Goal: Task Accomplishment & Management: Manage account settings

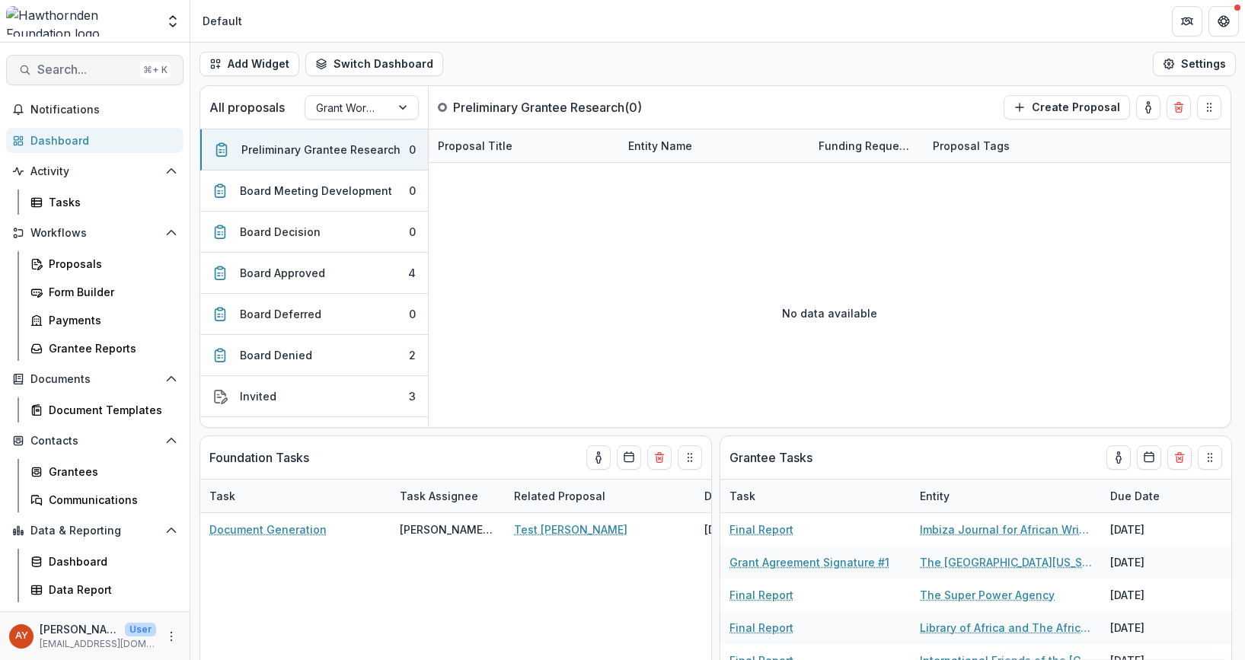
click at [100, 66] on span "Search..." at bounding box center [85, 69] width 97 height 14
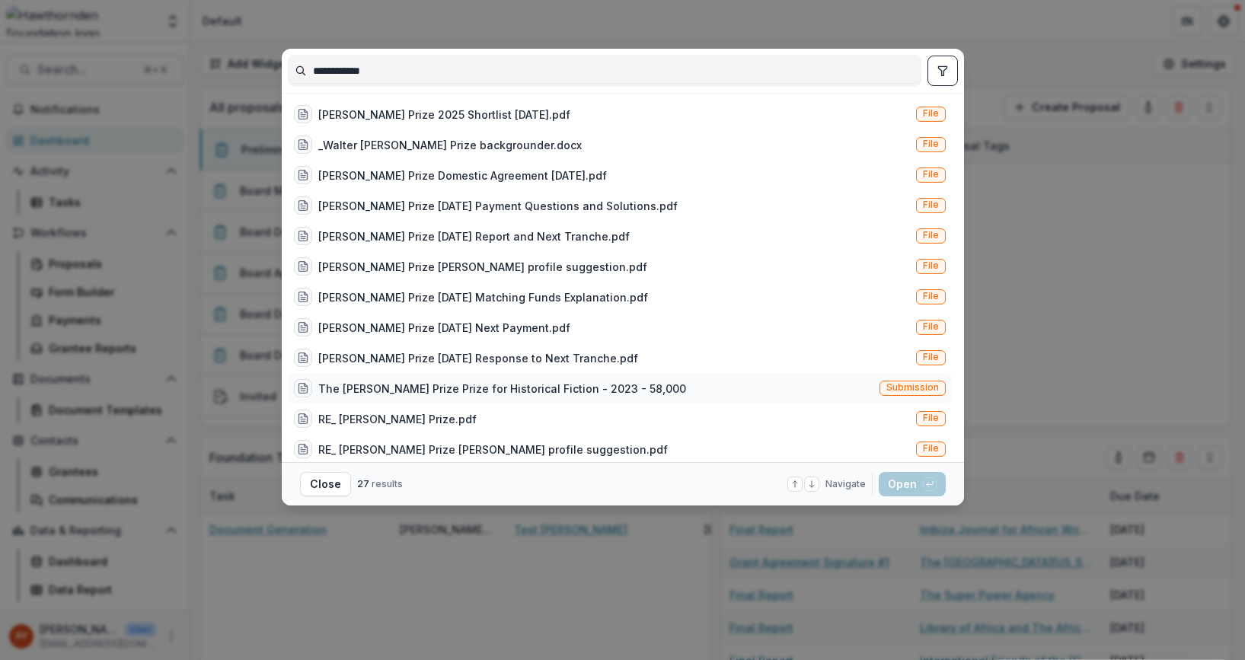
type input "**********"
click at [598, 391] on div "The [PERSON_NAME] Prize Prize for Historical Fiction - 2023 - 58,000" at bounding box center [502, 389] width 368 height 16
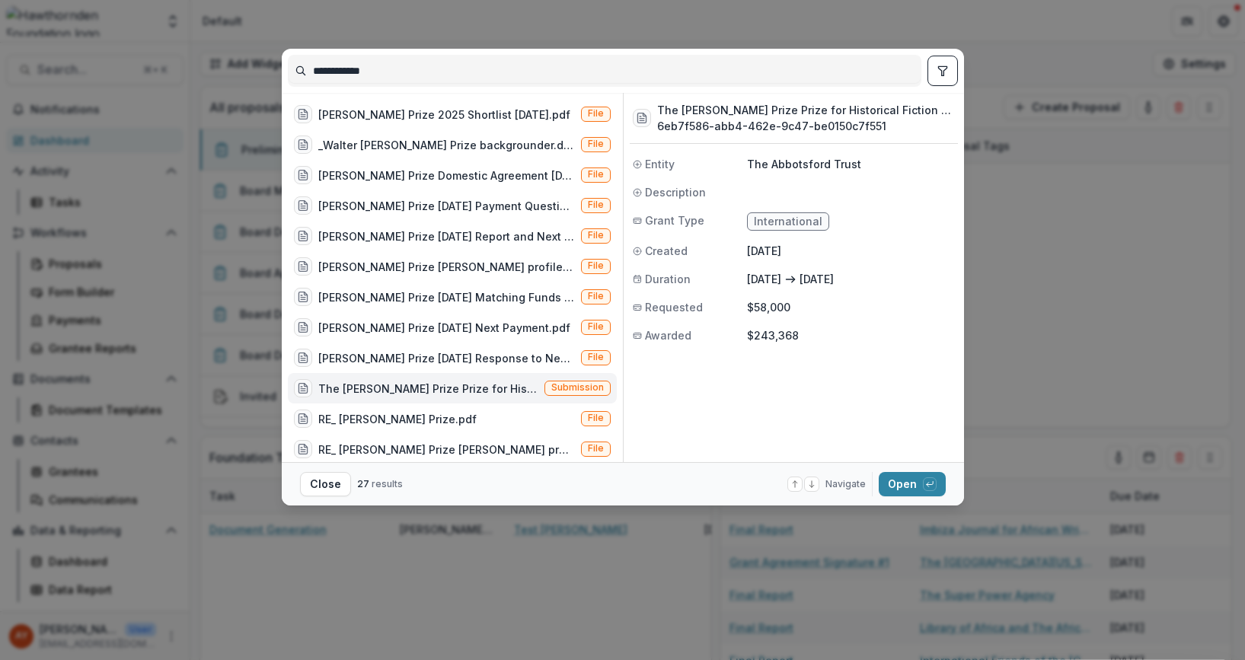
click at [921, 501] on footer "Close 27 results Navigate up and down with arrow keys Open with enter key" at bounding box center [623, 483] width 682 height 43
click at [922, 496] on button "Open with enter key" at bounding box center [911, 484] width 67 height 24
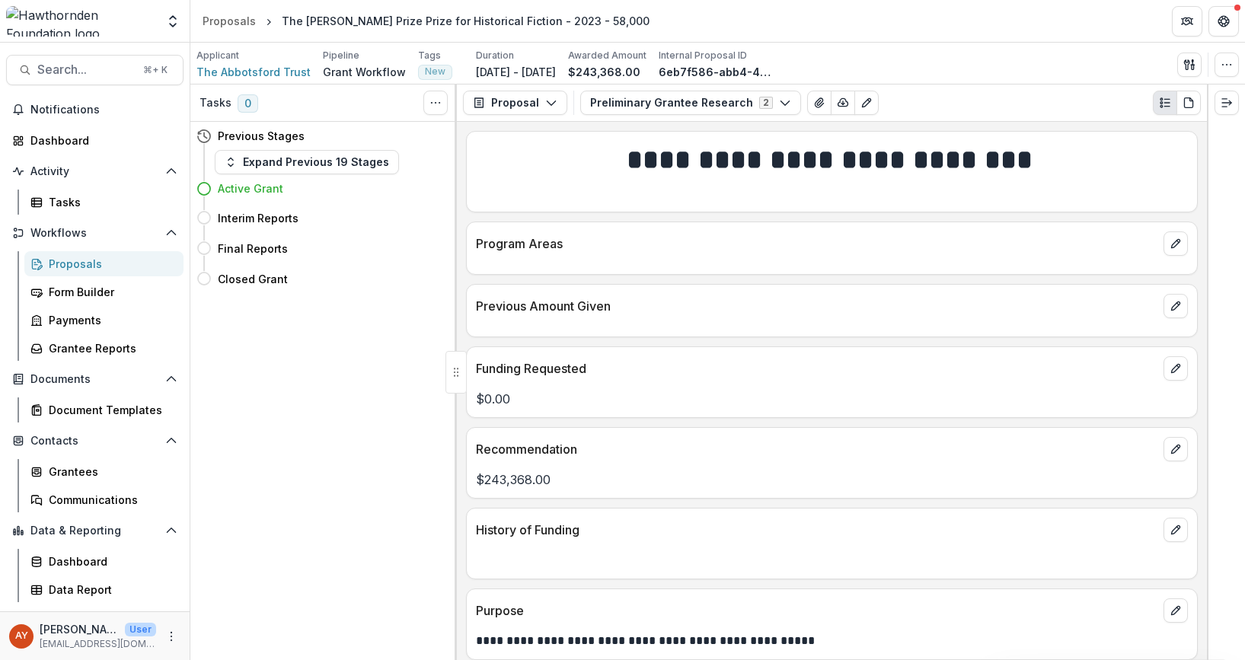
click at [245, 59] on div "Applicant" at bounding box center [253, 56] width 114 height 14
click at [241, 69] on span "The Abbotsford Trust" at bounding box center [253, 72] width 114 height 16
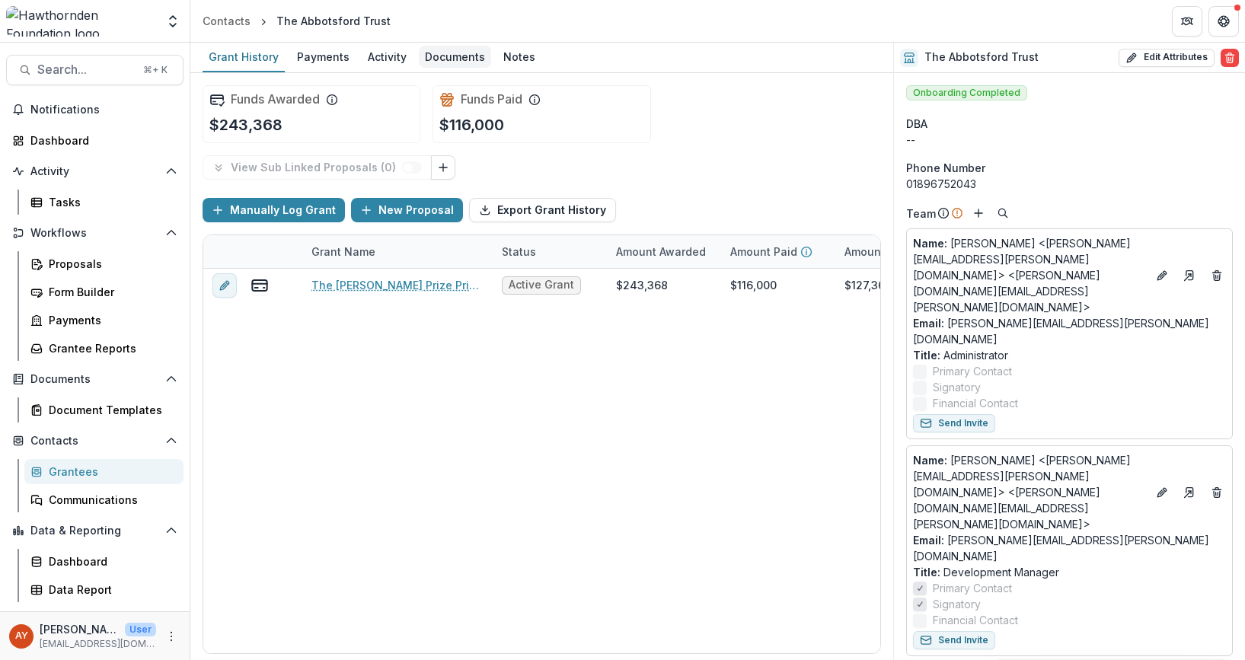
click at [445, 51] on div "Documents" at bounding box center [455, 57] width 72 height 22
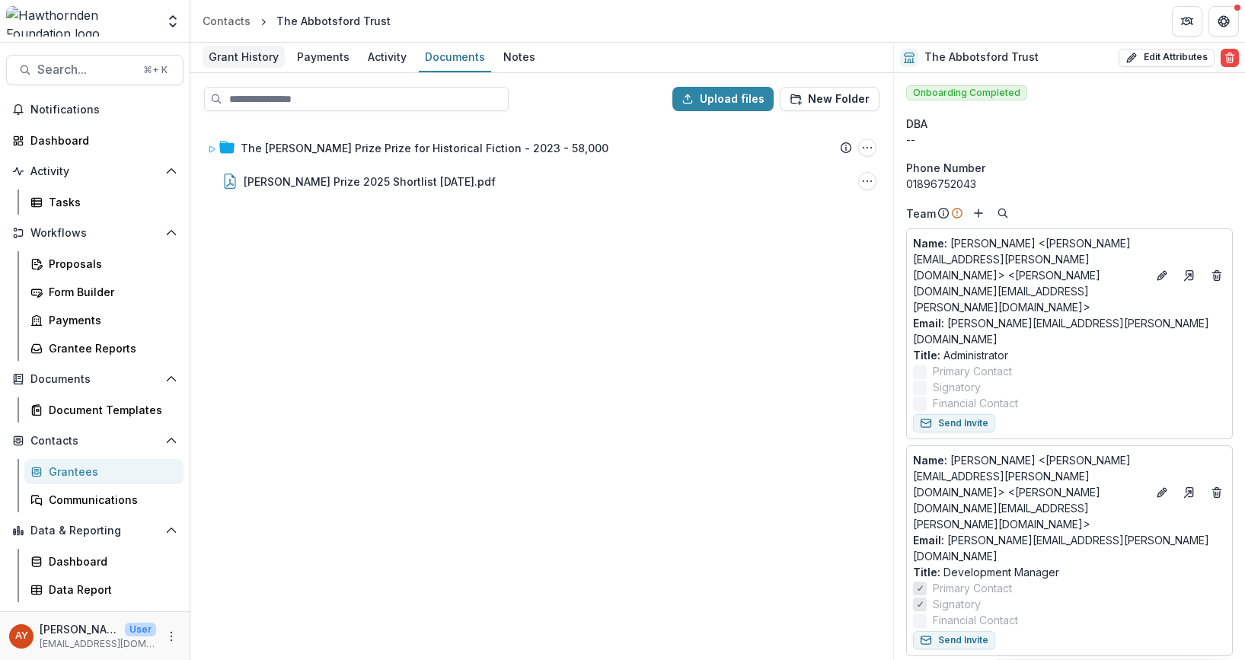
click at [250, 65] on div "Grant History" at bounding box center [243, 57] width 82 height 22
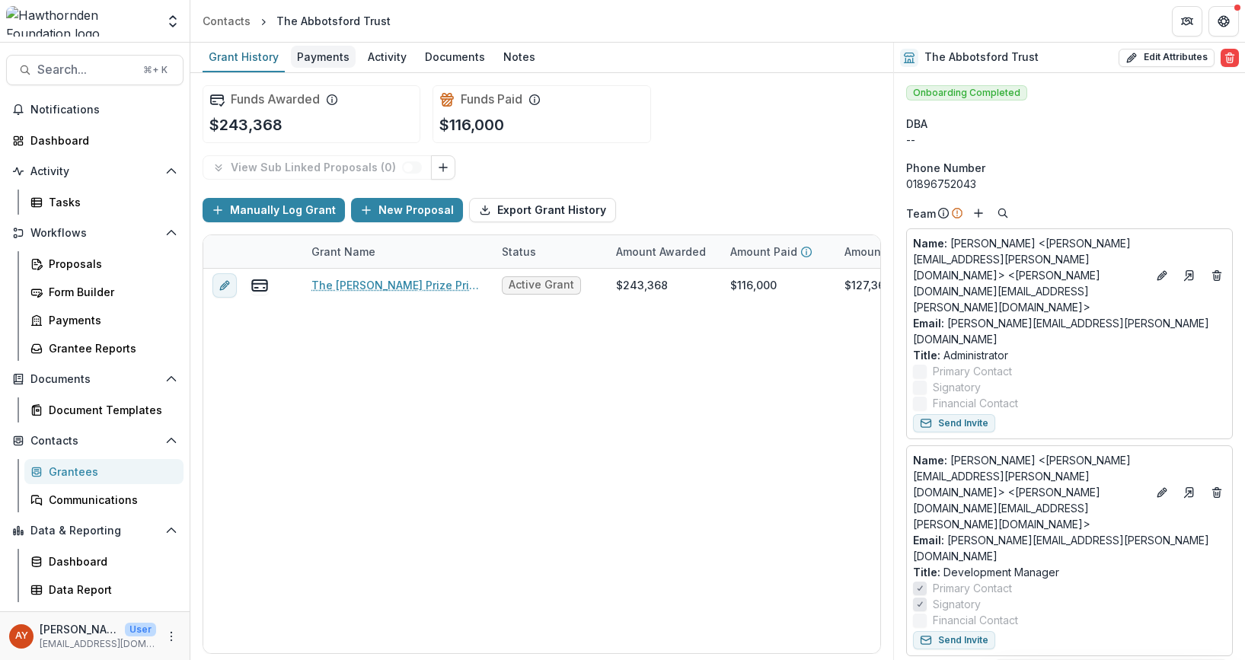
click at [335, 60] on div "Payments" at bounding box center [323, 57] width 65 height 22
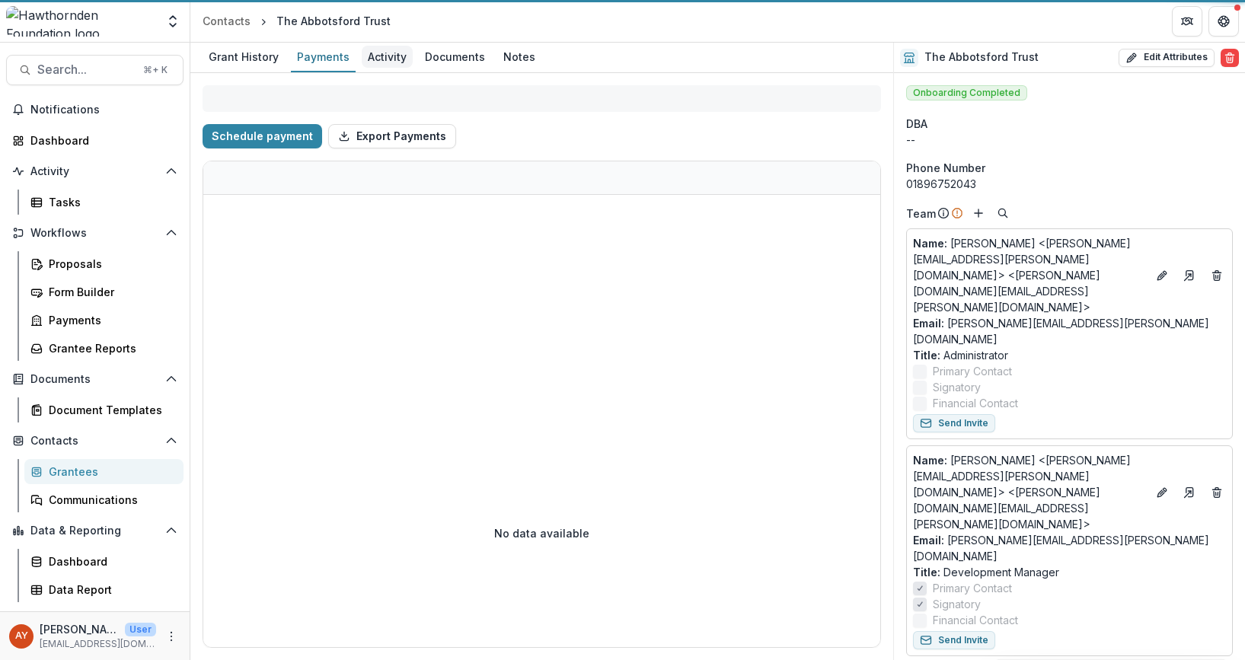
select select "****"
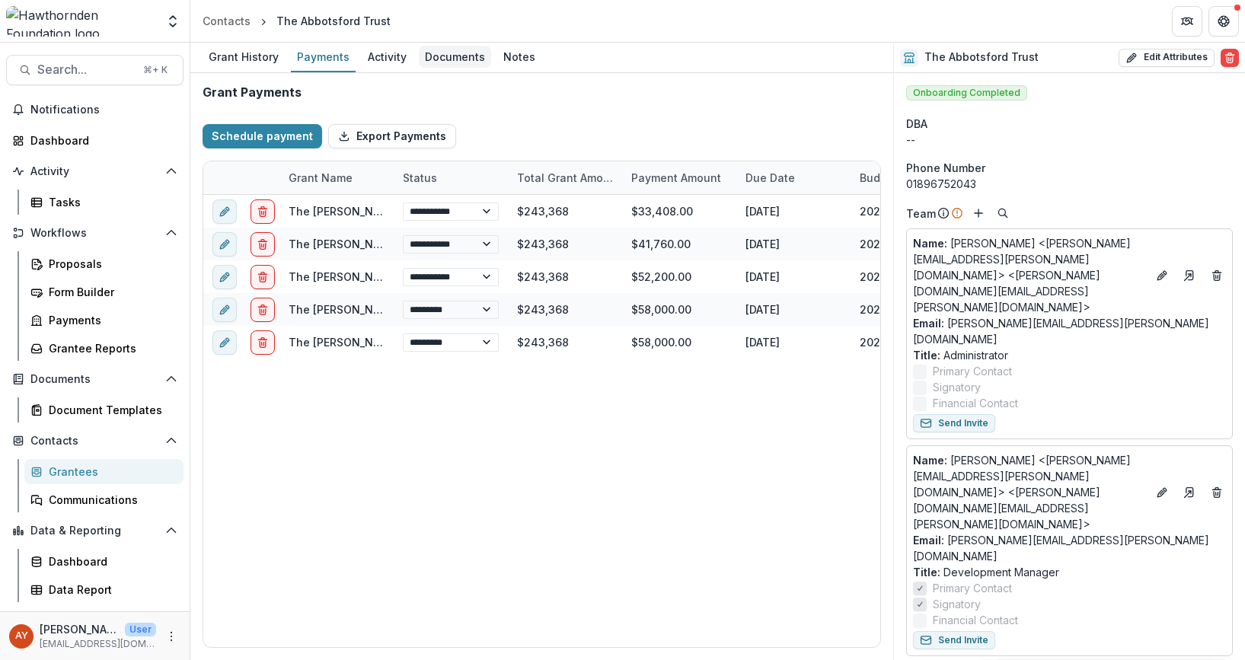
click at [464, 65] on div "Documents" at bounding box center [455, 57] width 72 height 22
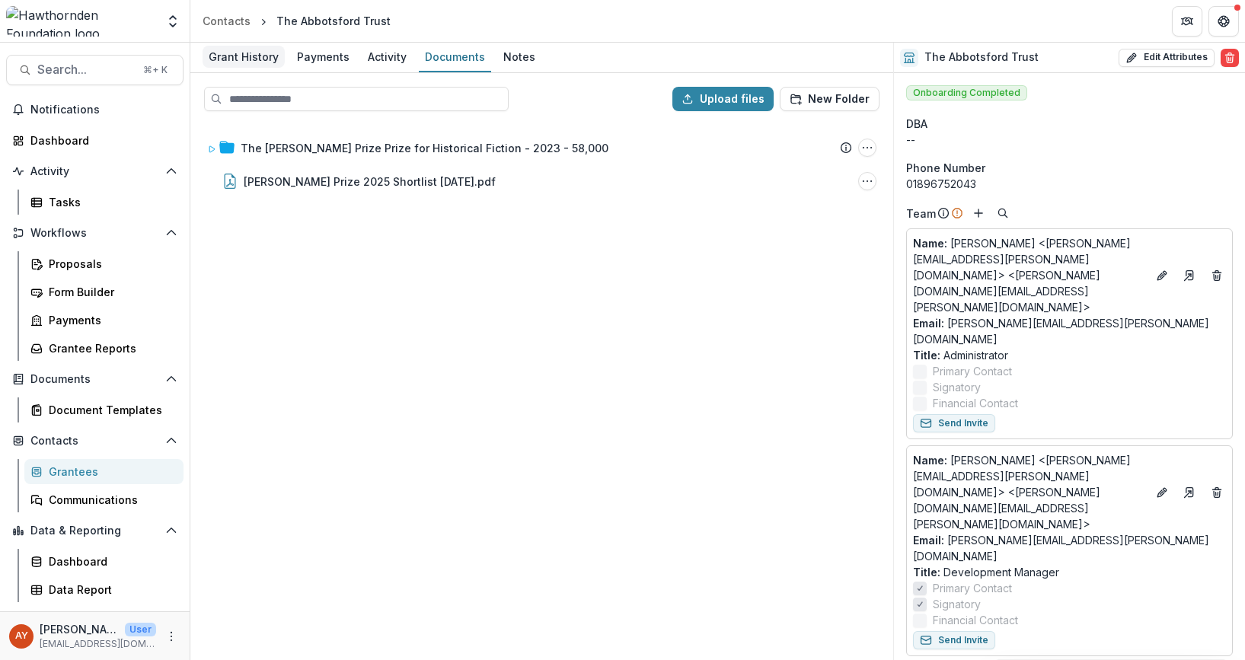
click at [254, 65] on div "Grant History" at bounding box center [243, 57] width 82 height 22
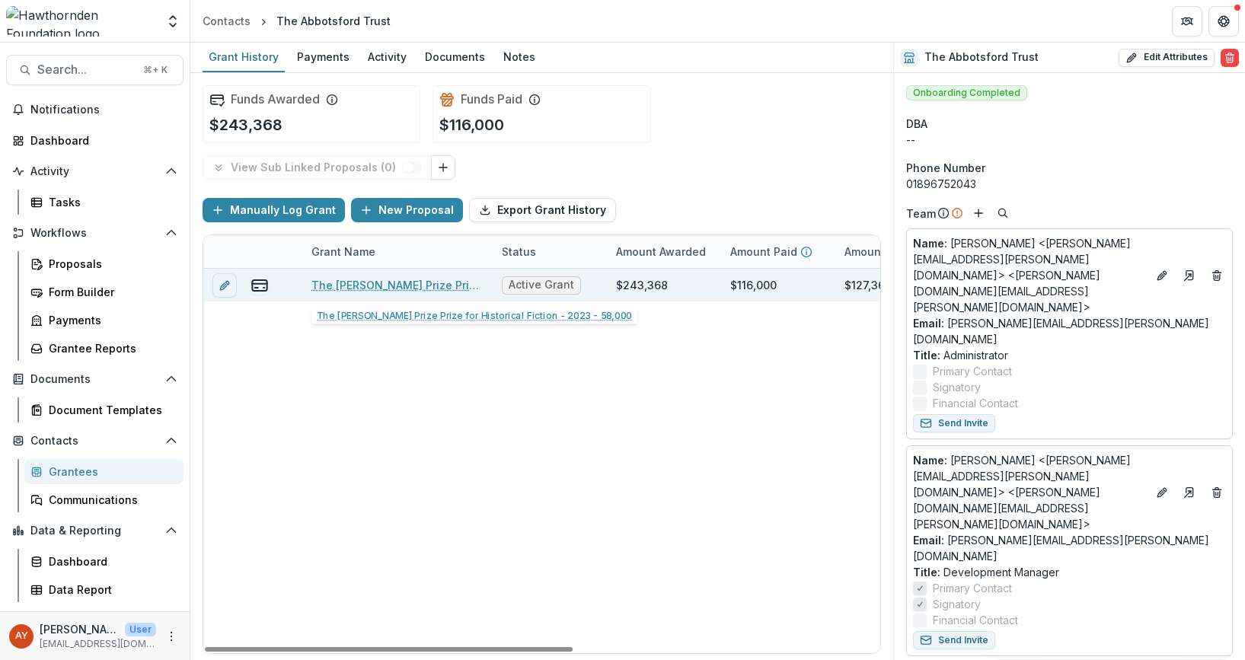
click at [406, 286] on link "The [PERSON_NAME] Prize Prize for Historical Fiction - 2023 - 58,000" at bounding box center [397, 285] width 172 height 16
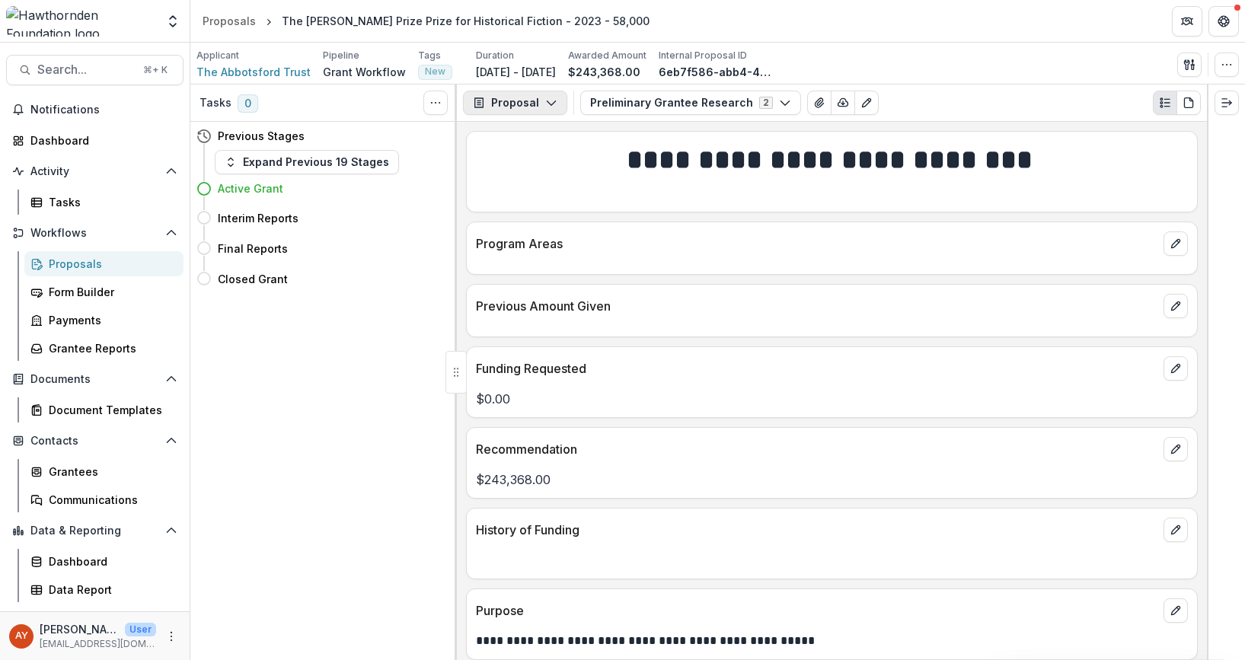
click at [521, 104] on button "Proposal" at bounding box center [515, 103] width 104 height 24
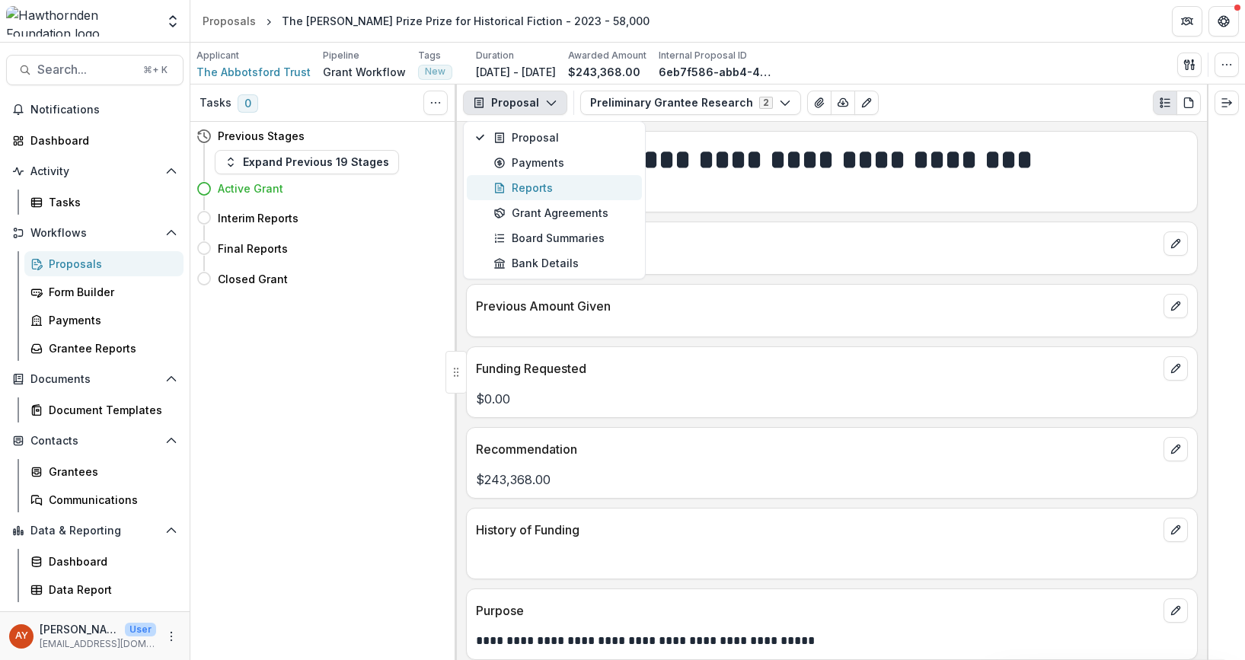
click at [582, 190] on div "Reports" at bounding box center [562, 188] width 139 height 16
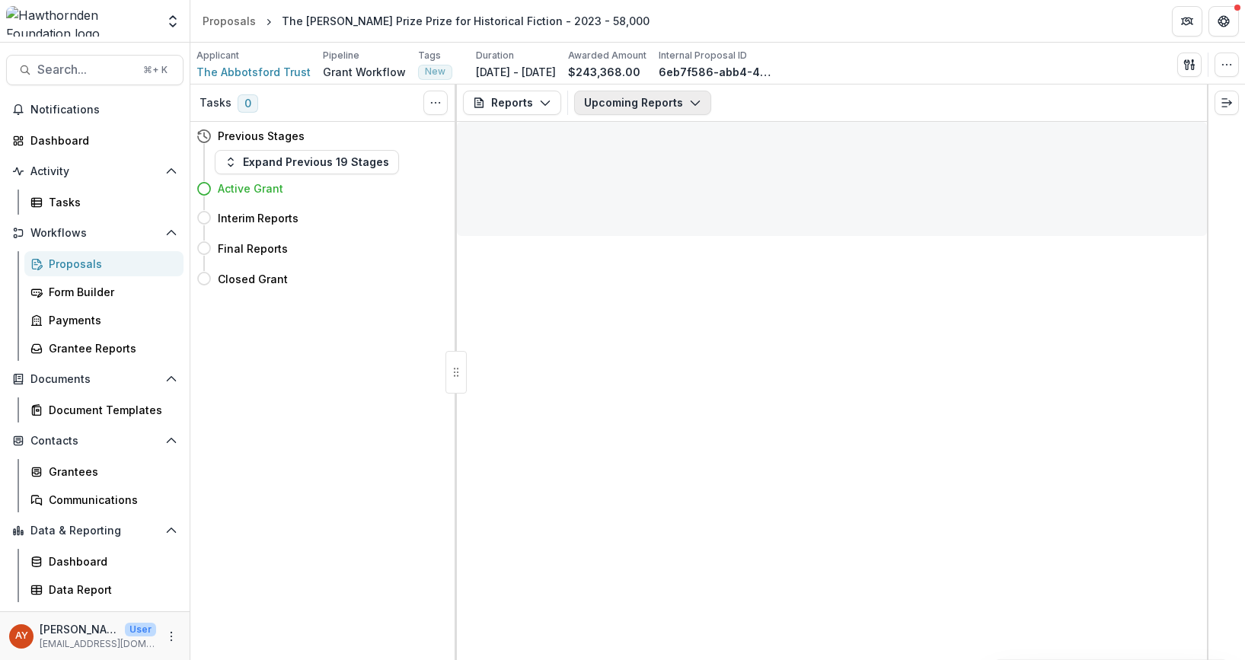
click at [692, 97] on icon "button" at bounding box center [695, 103] width 12 height 12
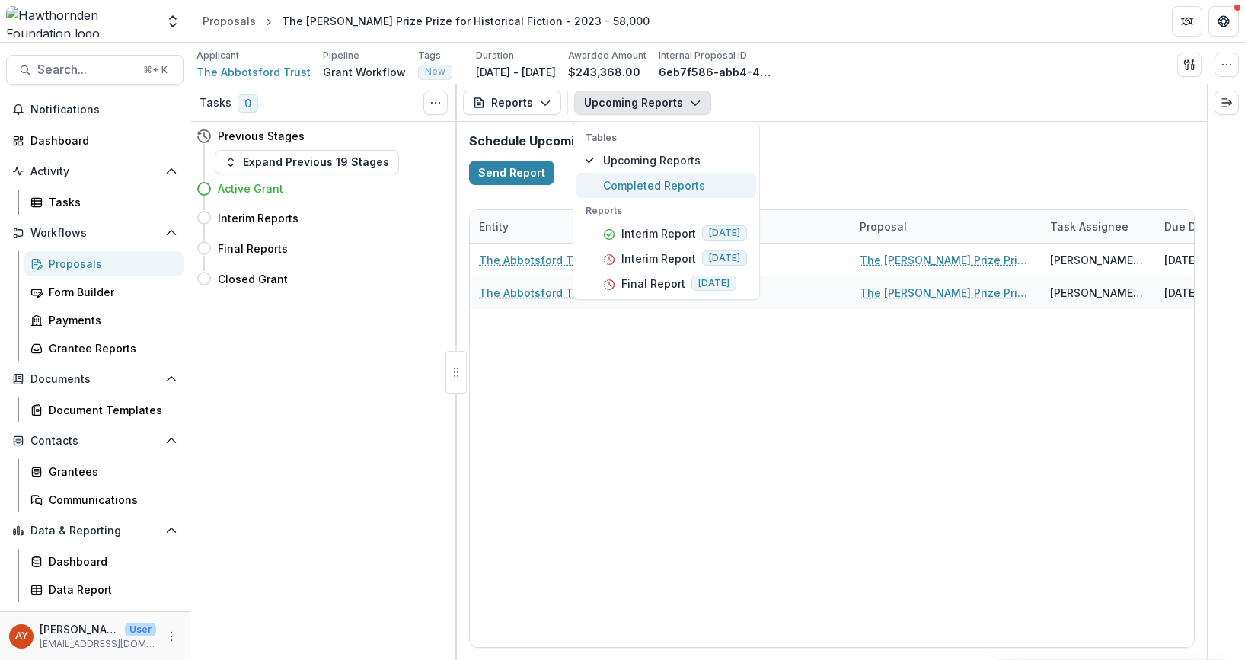
click at [681, 193] on span "Completed Reports" at bounding box center [675, 185] width 144 height 16
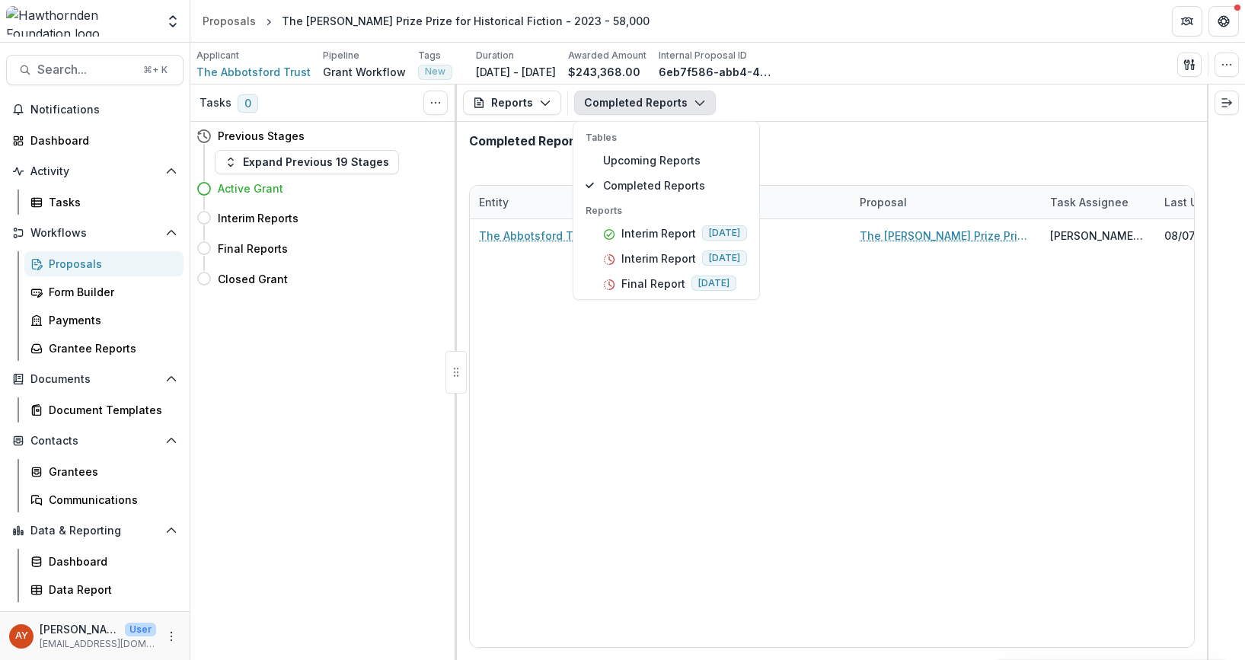
click at [846, 145] on div "Completed Reports" at bounding box center [832, 147] width 750 height 51
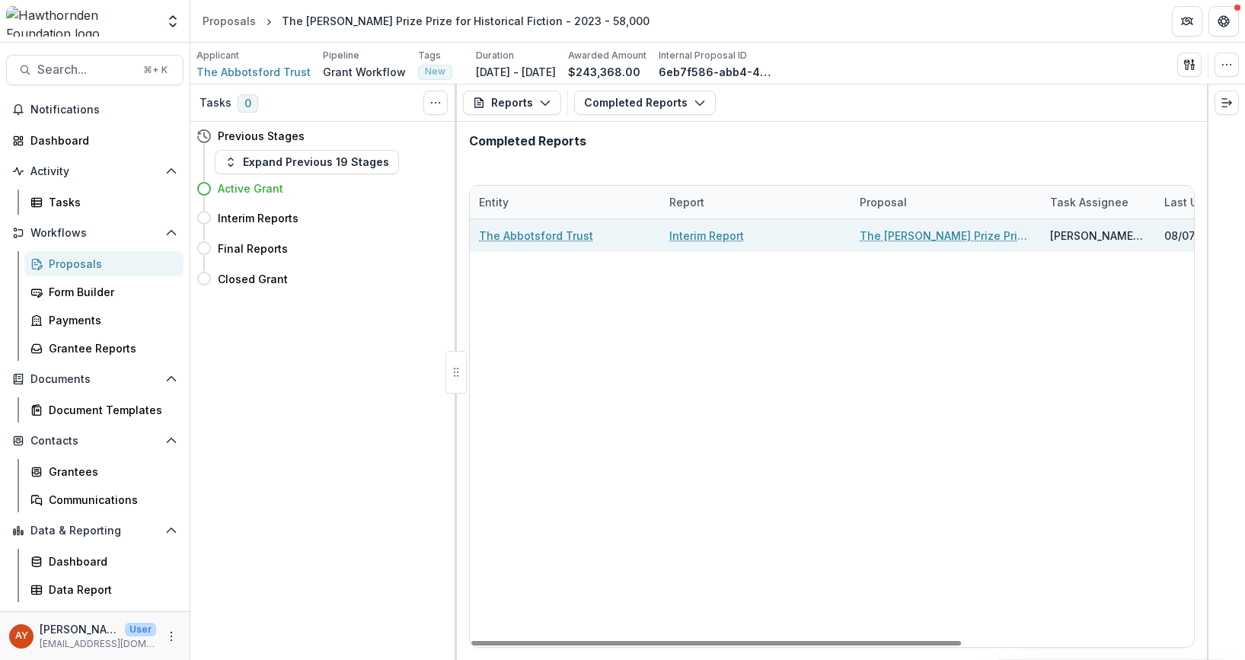
click at [736, 250] on div "Interim Report" at bounding box center [755, 235] width 172 height 33
click at [728, 242] on link "Interim Report" at bounding box center [706, 236] width 75 height 16
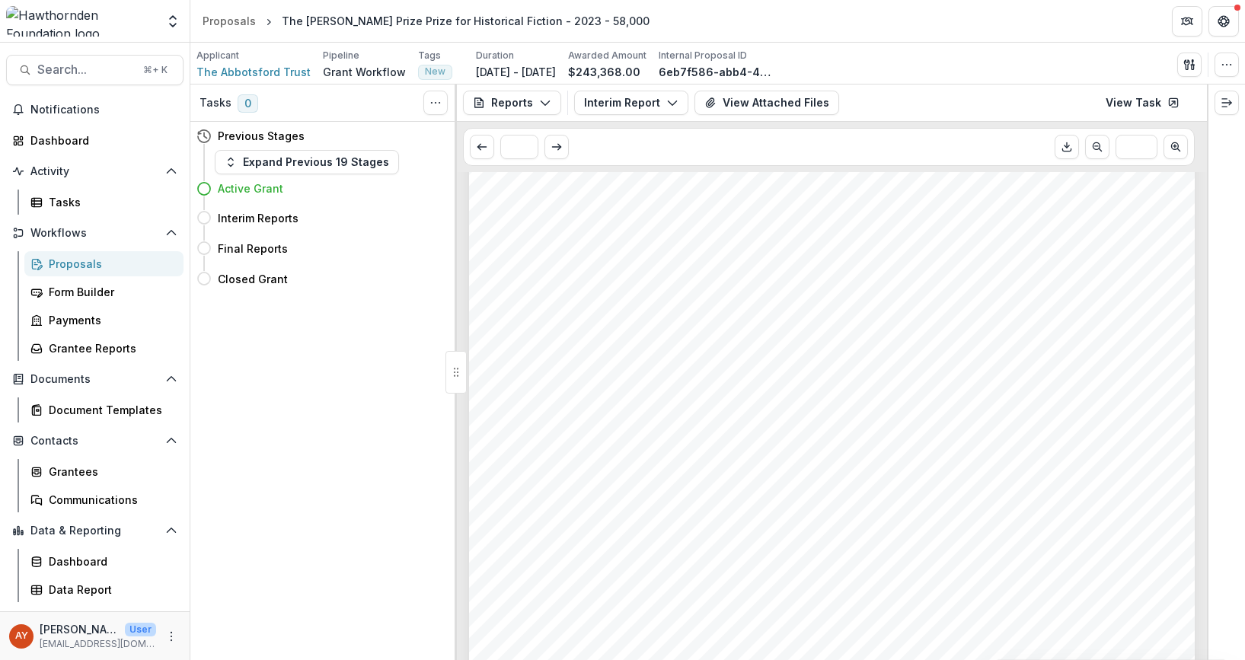
scroll to position [1580, 0]
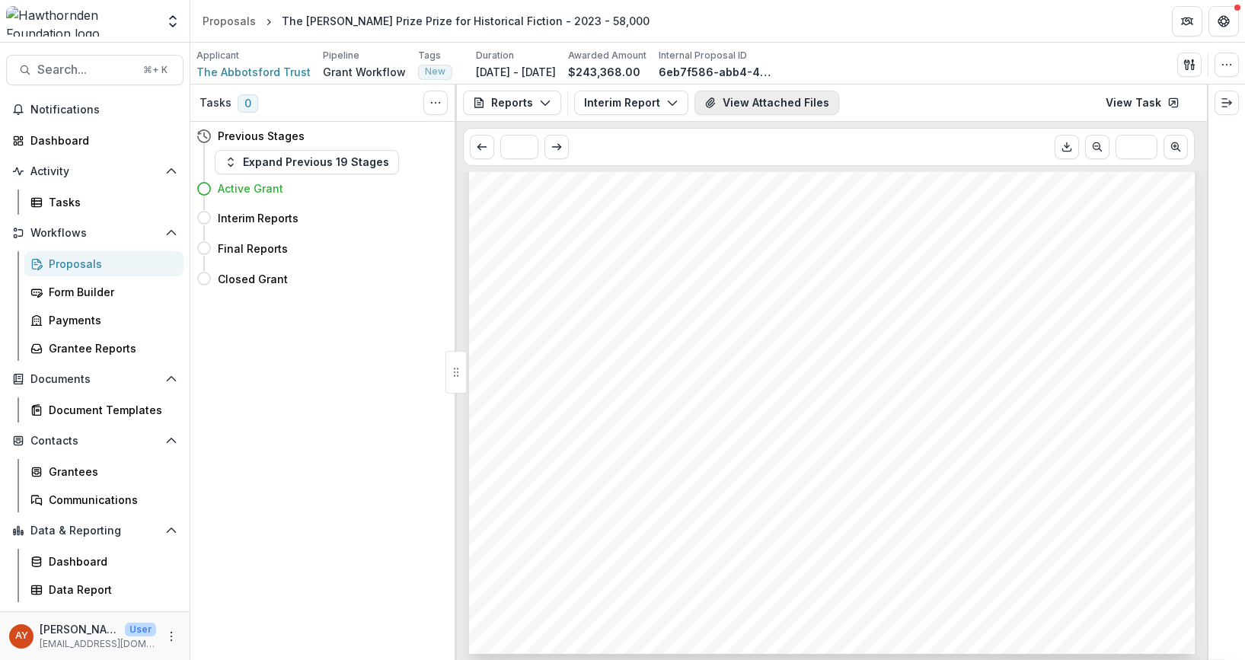
click at [803, 103] on button "View Attached Files" at bounding box center [766, 103] width 145 height 24
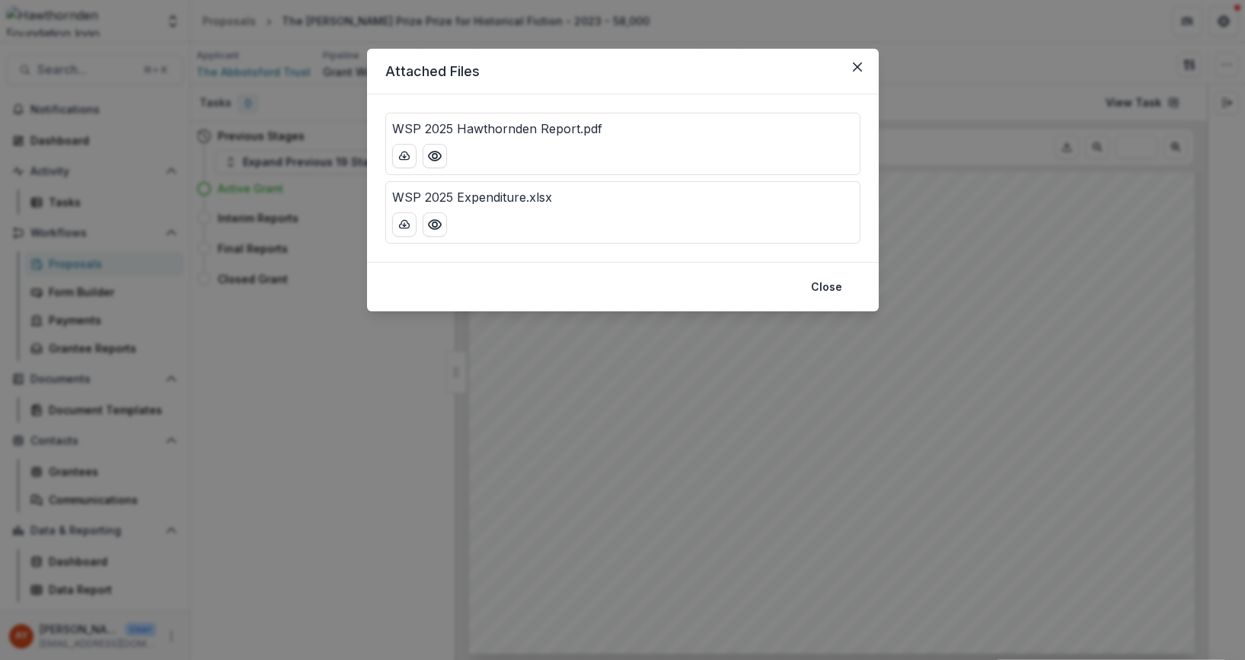
click at [675, 127] on div "WSP 2025 Hawthornden Report.pdf" at bounding box center [622, 129] width 461 height 18
click at [440, 155] on icon "Preview WSP 2025 Hawthornden Report.pdf" at bounding box center [434, 155] width 12 height 9
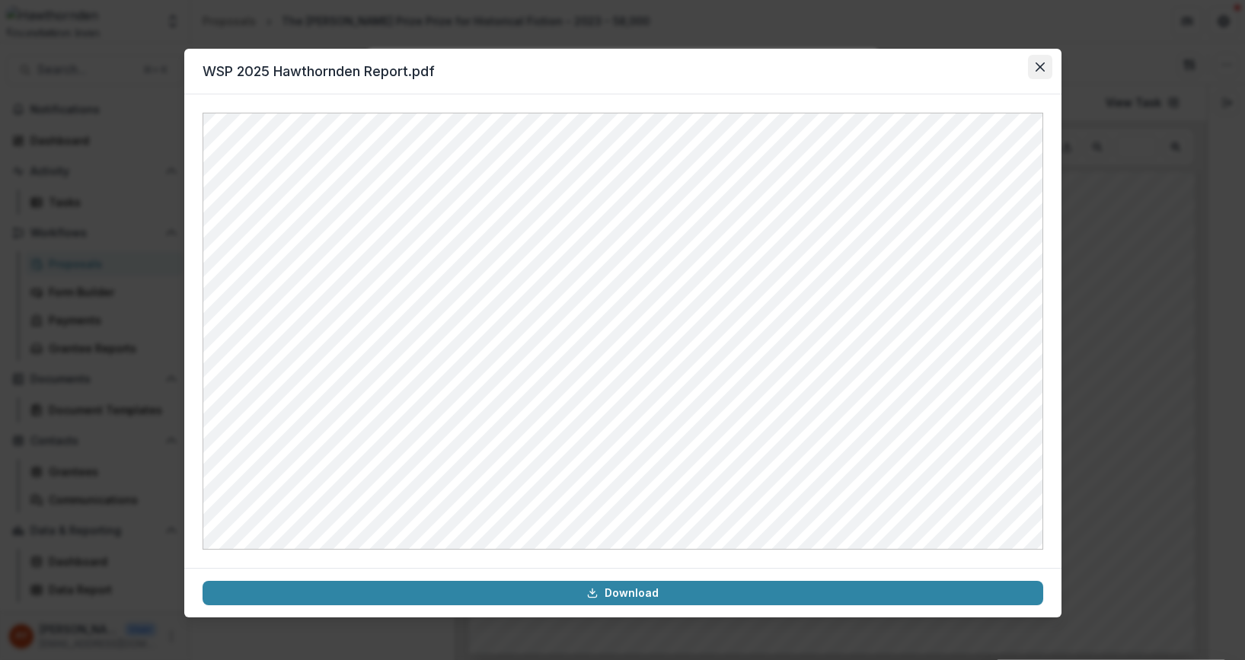
click at [1041, 63] on icon "Close" at bounding box center [1039, 66] width 9 height 9
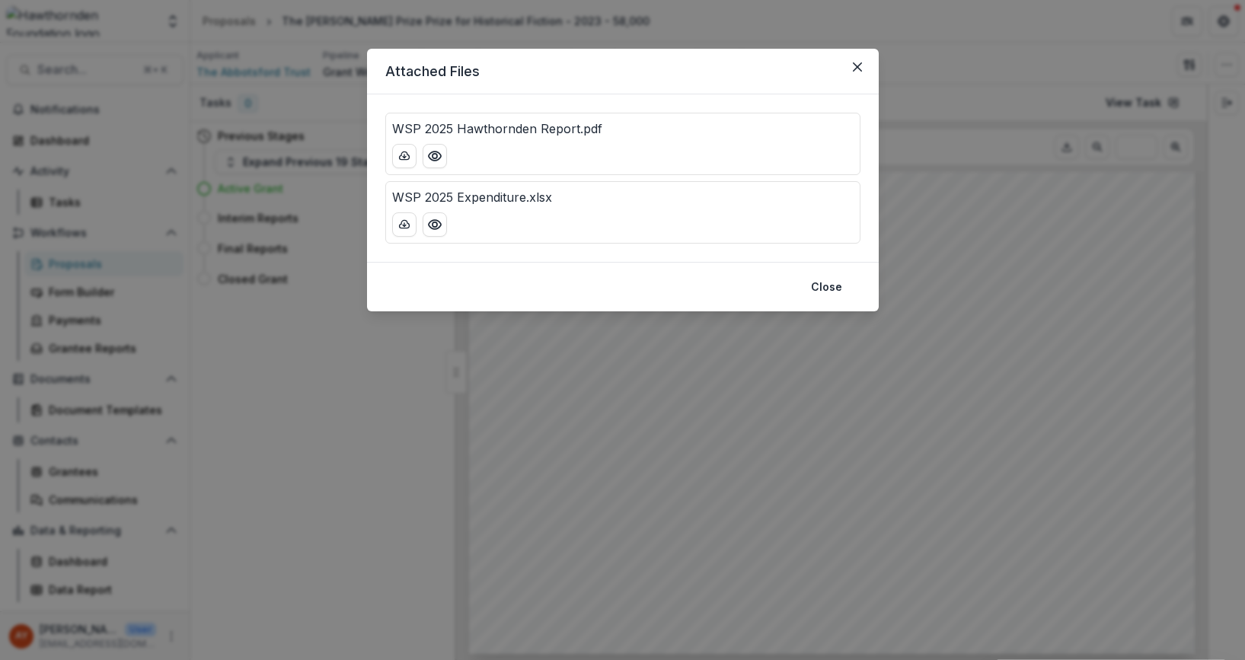
click at [738, 219] on div at bounding box center [622, 224] width 461 height 24
click at [431, 235] on button "Preview WSP 2025 Expenditure.xlsx" at bounding box center [434, 224] width 24 height 24
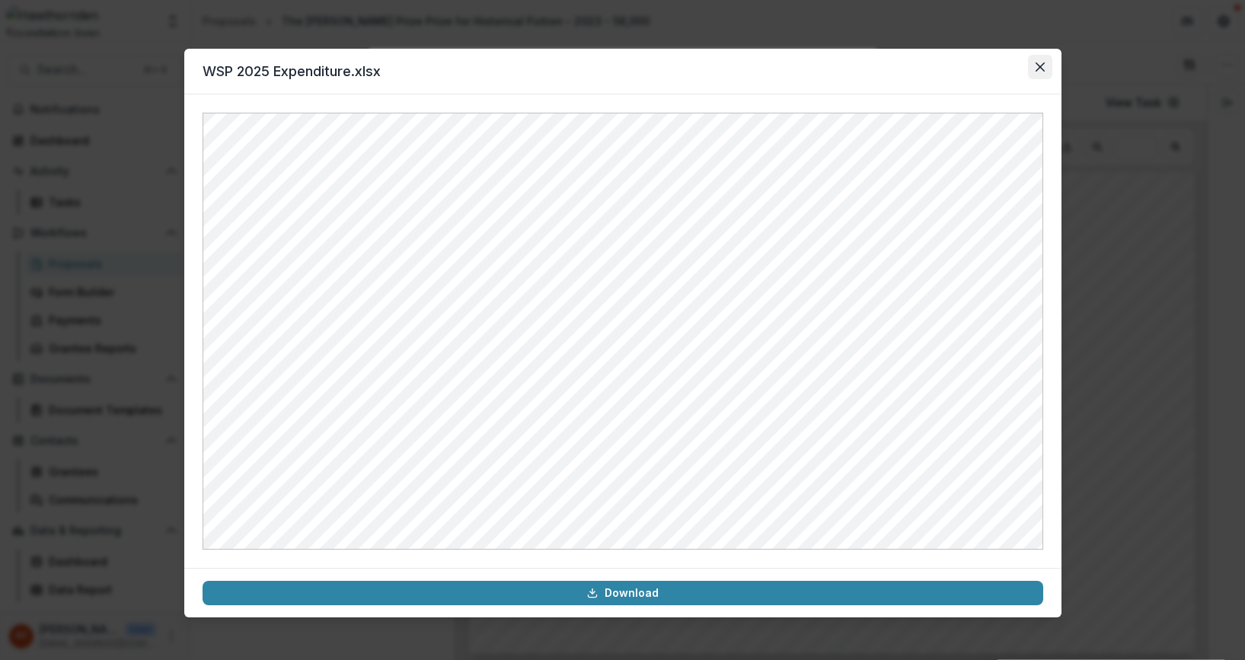
click at [1038, 62] on icon "Close" at bounding box center [1039, 66] width 9 height 9
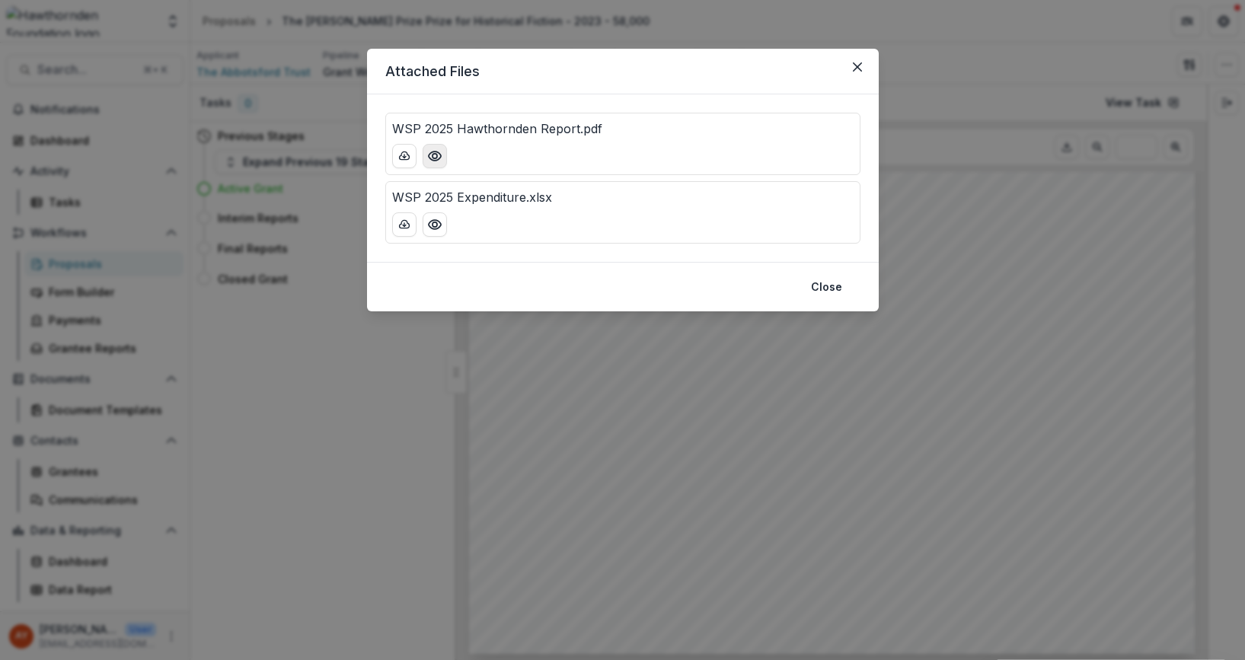
click at [427, 155] on icon "Preview WSP 2025 Hawthornden Report.pdf" at bounding box center [434, 155] width 15 height 15
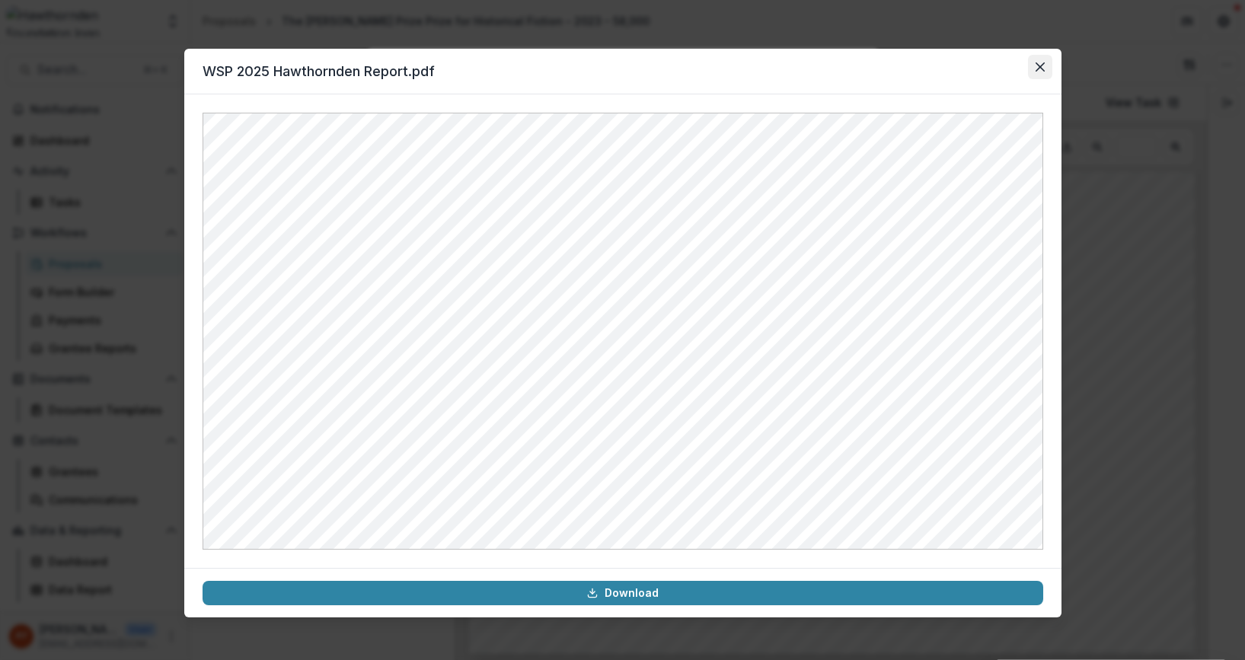
click at [1038, 75] on button "Close" at bounding box center [1040, 67] width 24 height 24
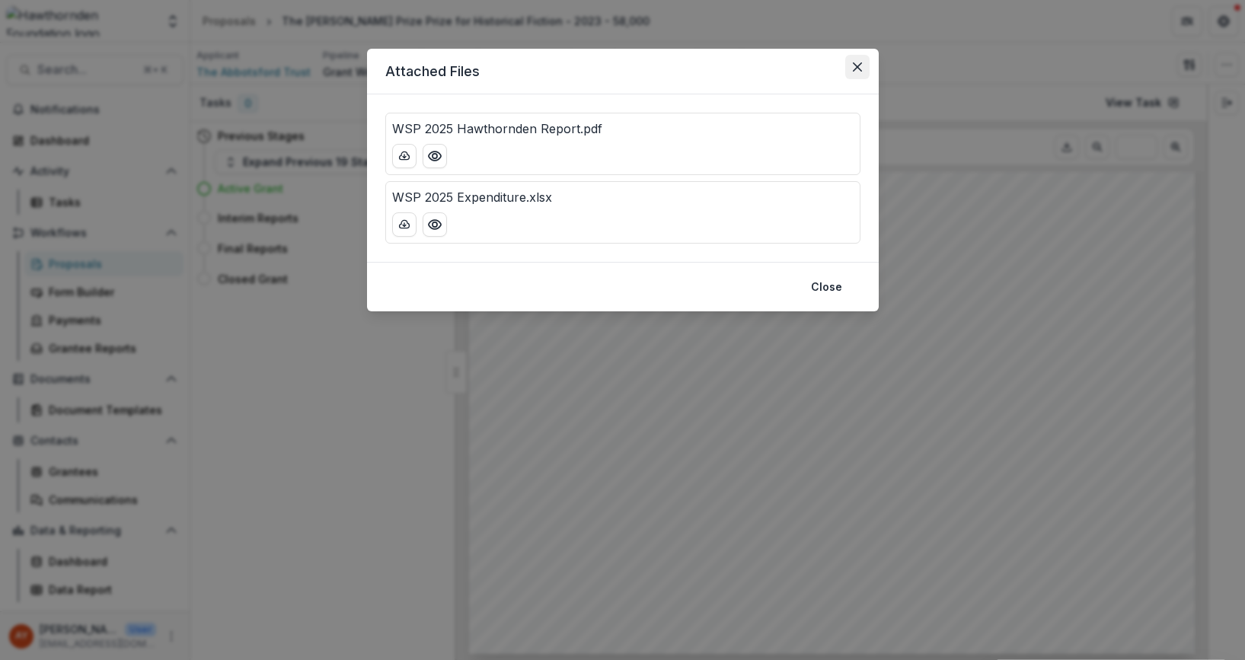
click at [862, 69] on button "Close" at bounding box center [857, 67] width 24 height 24
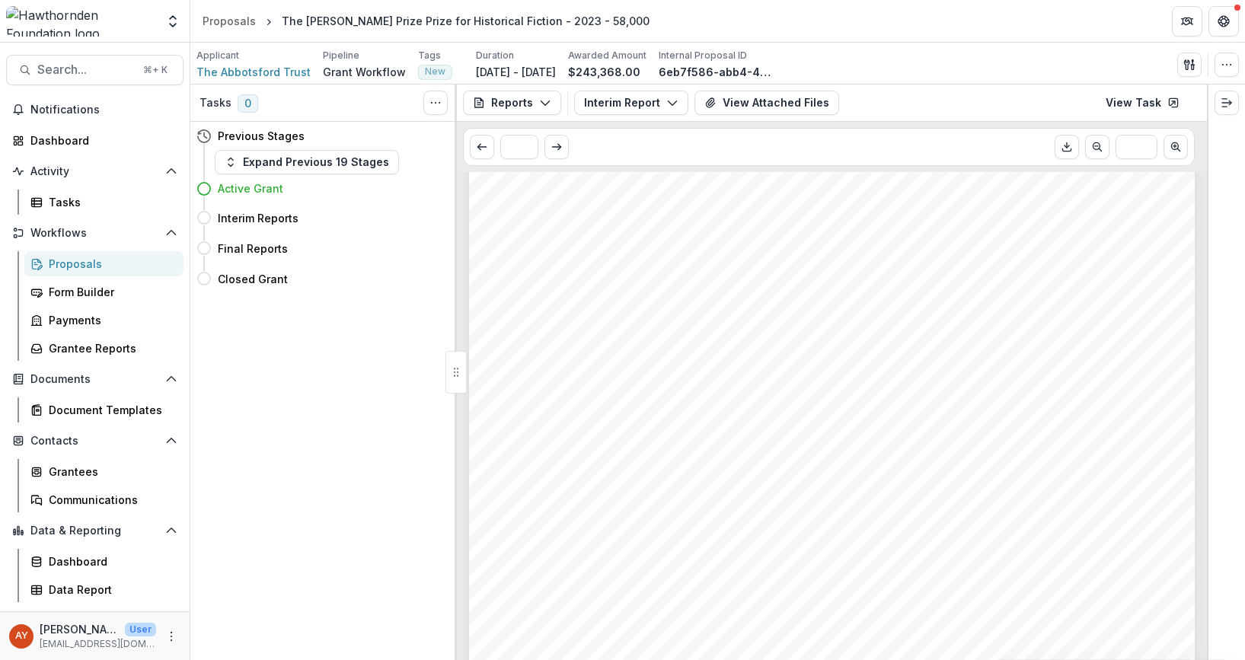
scroll to position [1124, 0]
click at [790, 105] on button "View Attached Files" at bounding box center [766, 103] width 145 height 24
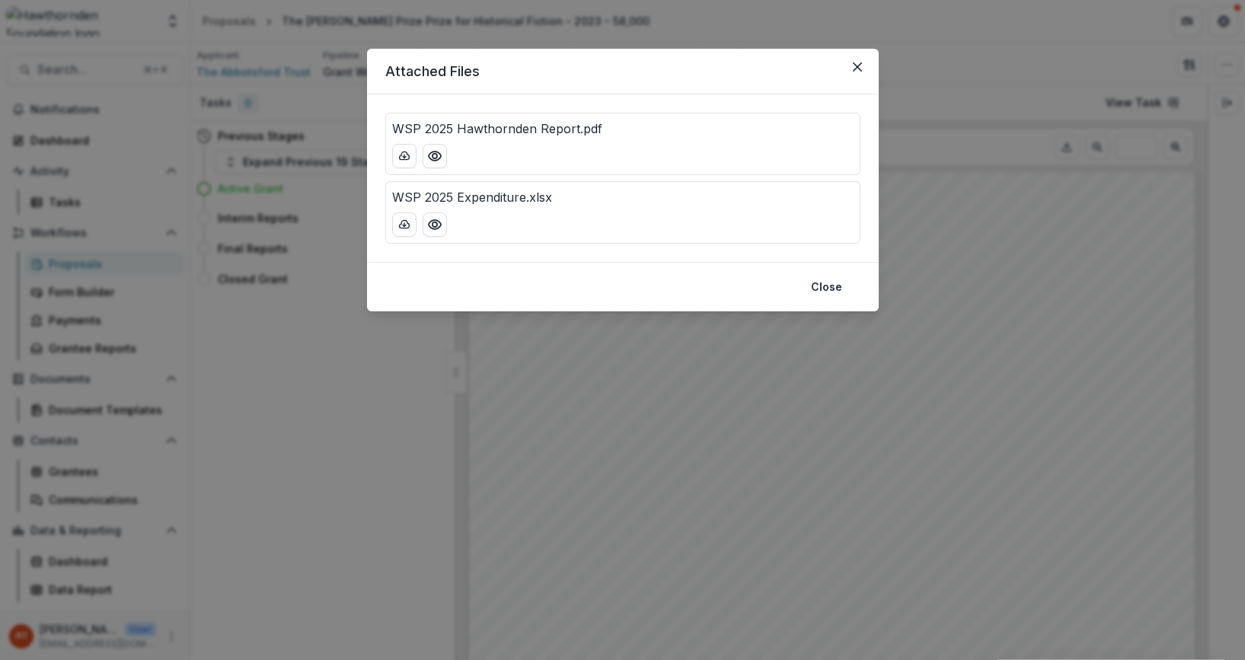
click at [446, 220] on div at bounding box center [622, 224] width 461 height 24
click at [442, 221] on button "Preview WSP 2025 Expenditure.xlsx" at bounding box center [434, 224] width 24 height 24
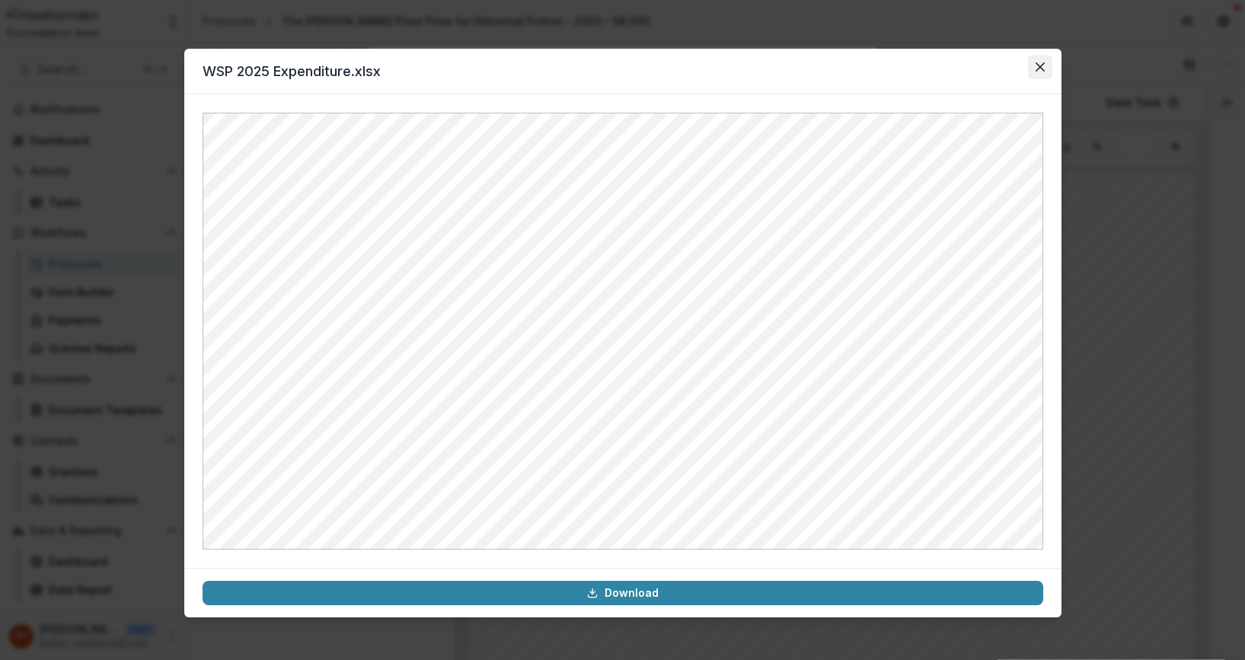
click at [1043, 70] on icon "Close" at bounding box center [1039, 66] width 9 height 9
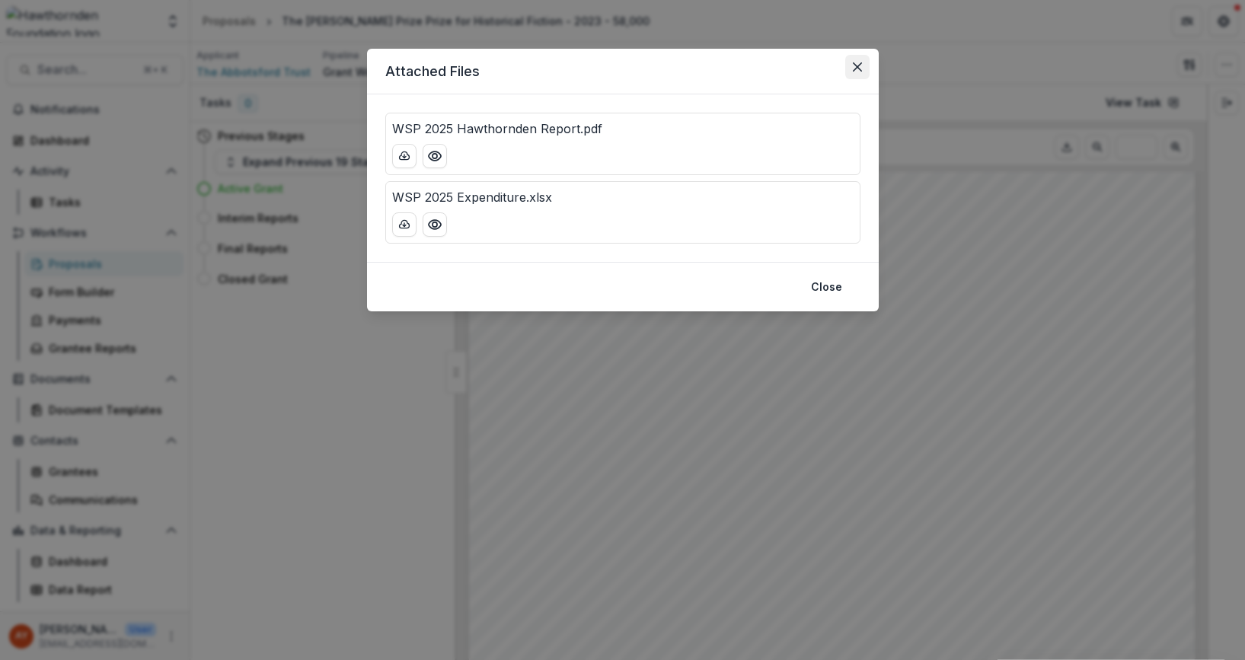
click at [856, 72] on button "Close" at bounding box center [857, 67] width 24 height 24
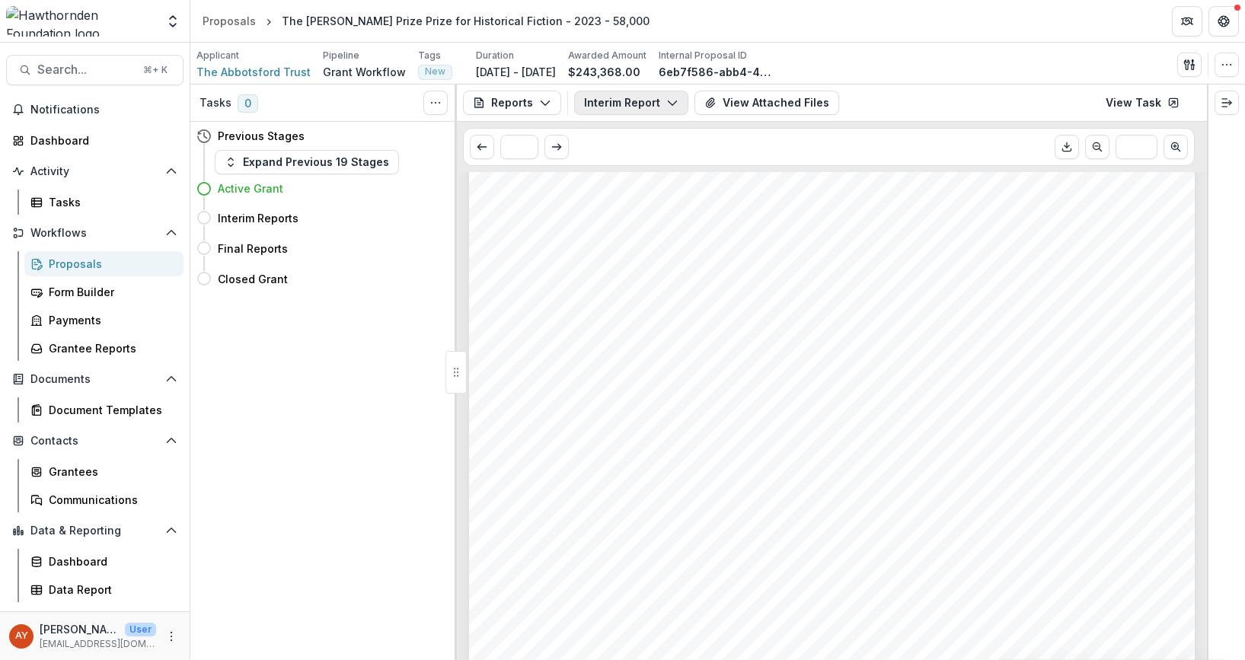
click at [614, 109] on button "Interim Report" at bounding box center [631, 103] width 114 height 24
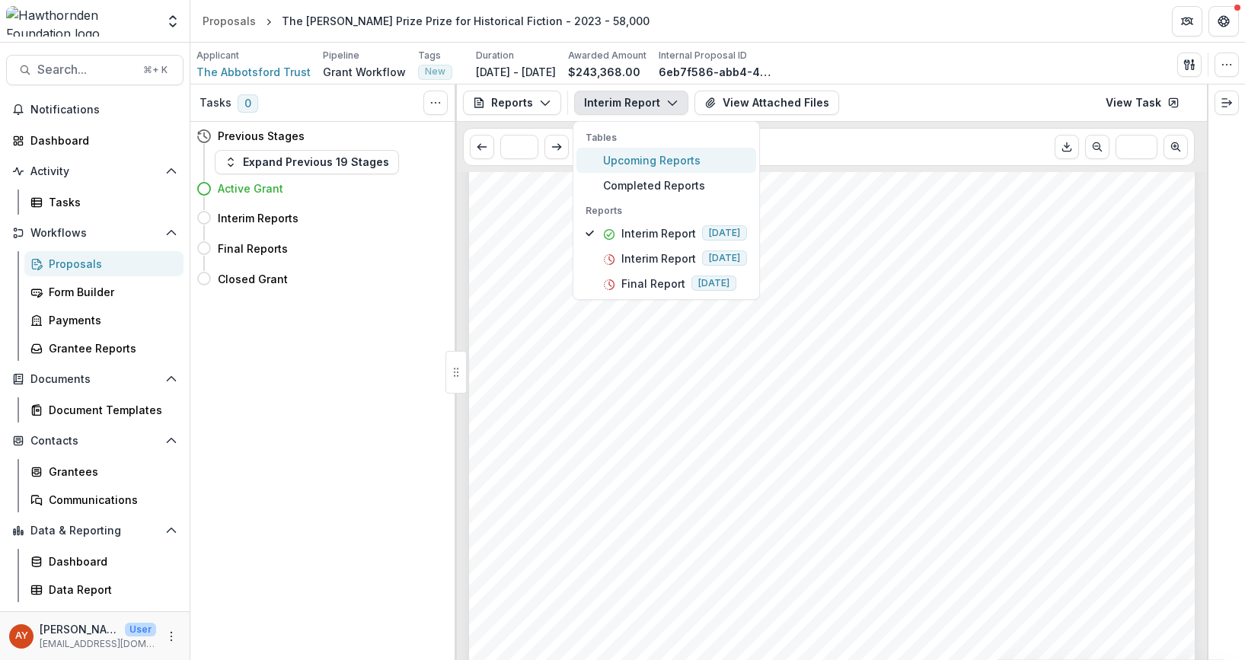
click at [724, 160] on span "Upcoming Reports" at bounding box center [675, 160] width 144 height 16
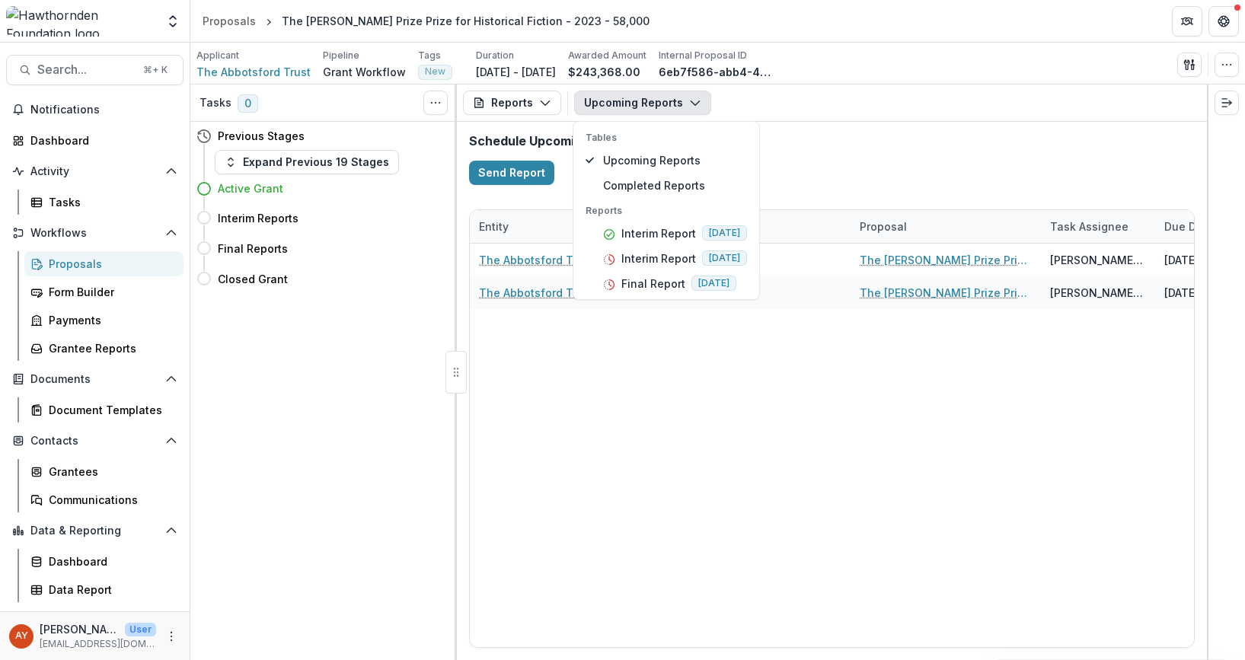
click at [846, 175] on div "Schedule Upcoming Reports Send Report" at bounding box center [832, 159] width 750 height 75
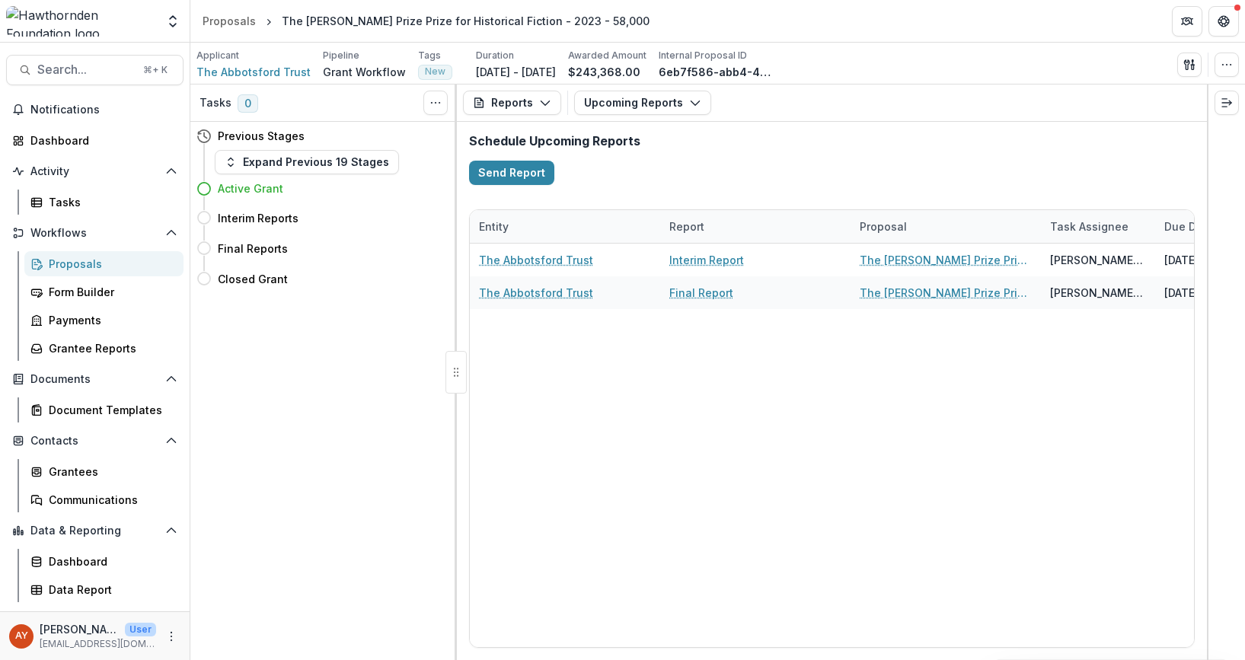
click at [643, 127] on div "Schedule Upcoming Reports Send Report" at bounding box center [832, 159] width 750 height 75
click at [662, 107] on button "Upcoming Reports" at bounding box center [642, 103] width 137 height 24
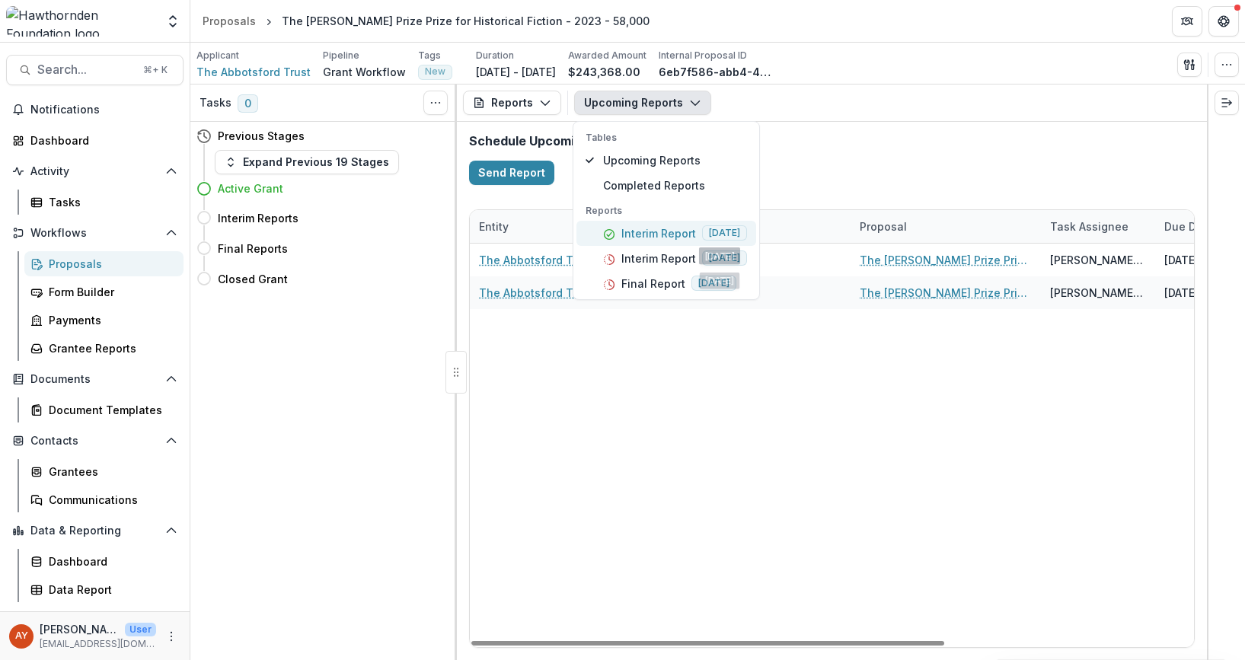
click at [735, 222] on button "Interim Report 2026-08-31" at bounding box center [666, 233] width 180 height 25
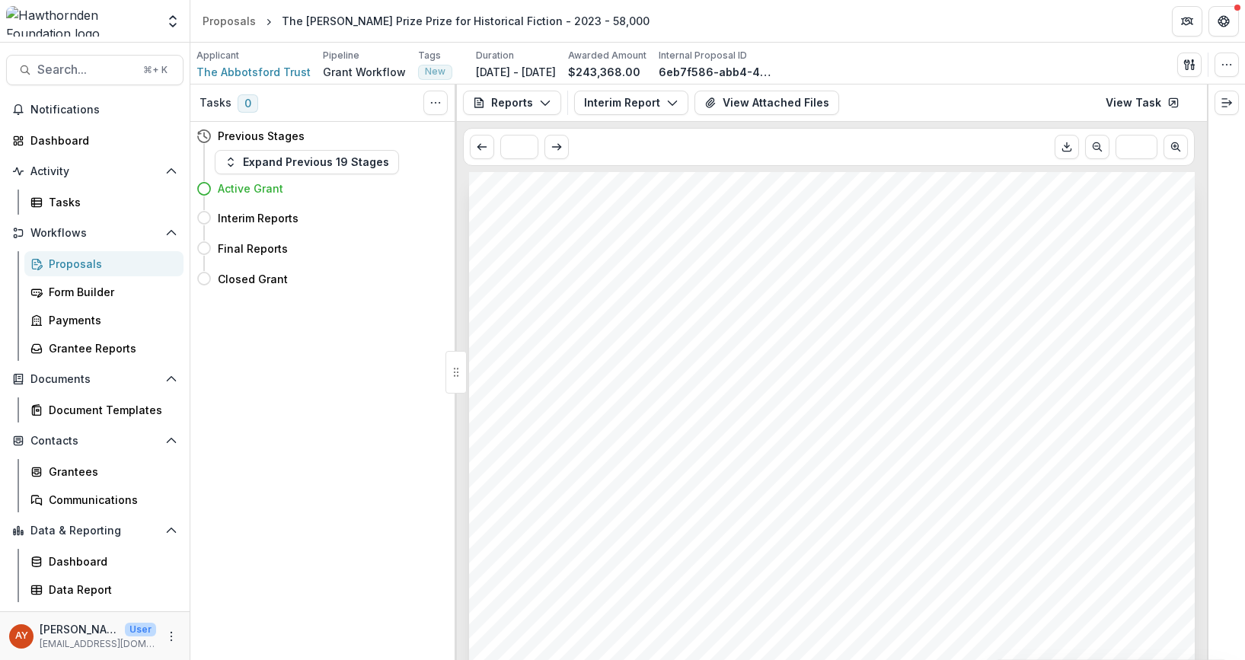
drag, startPoint x: 1068, startPoint y: 153, endPoint x: 907, endPoint y: 206, distance: 169.7
click at [909, 209] on div "* *** Submission Responses INTERIM GRANT REPORT This interim report is meant to…" at bounding box center [832, 391] width 750 height 538
click at [1232, 106] on icon "Expand right" at bounding box center [1226, 103] width 12 height 12
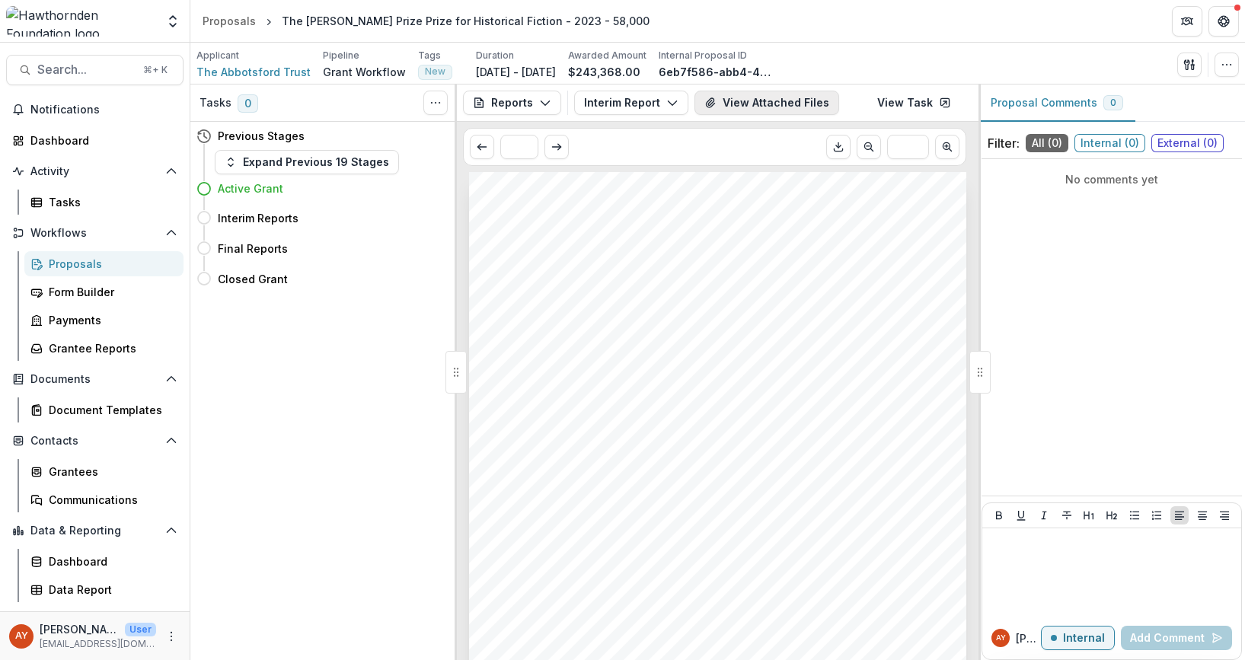
click at [796, 107] on button "View Attached Files" at bounding box center [766, 103] width 145 height 24
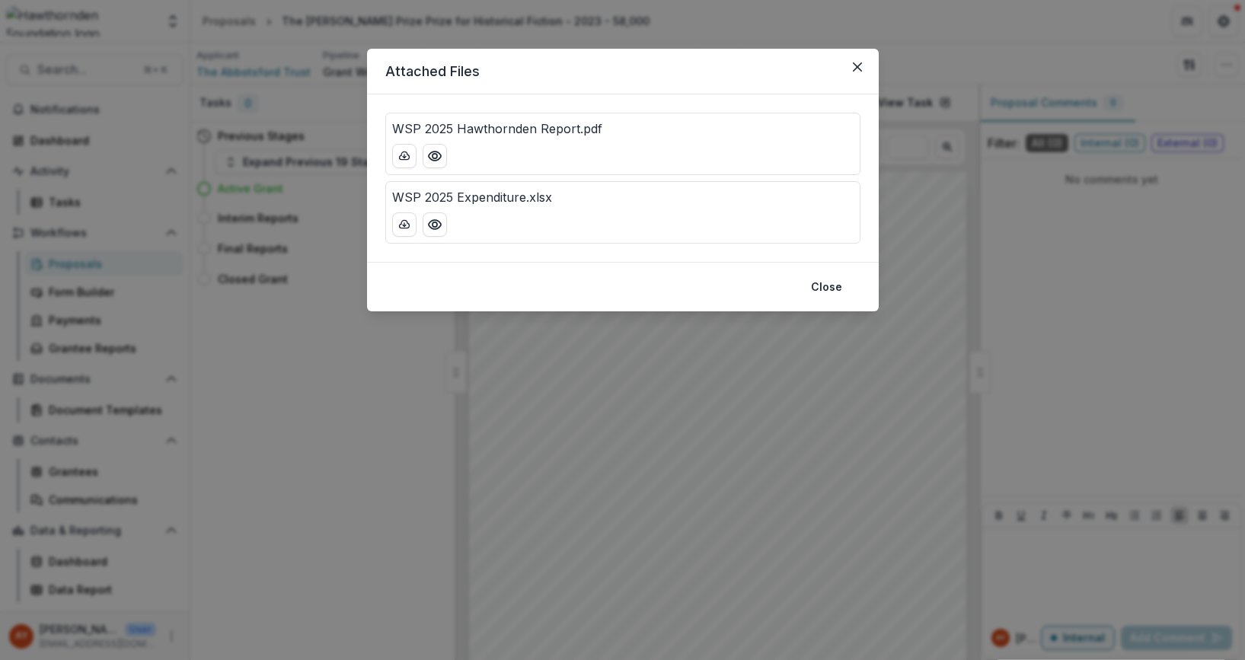
click at [841, 70] on header "Attached Files" at bounding box center [623, 72] width 512 height 46
click at [860, 70] on icon "Close" at bounding box center [856, 66] width 9 height 9
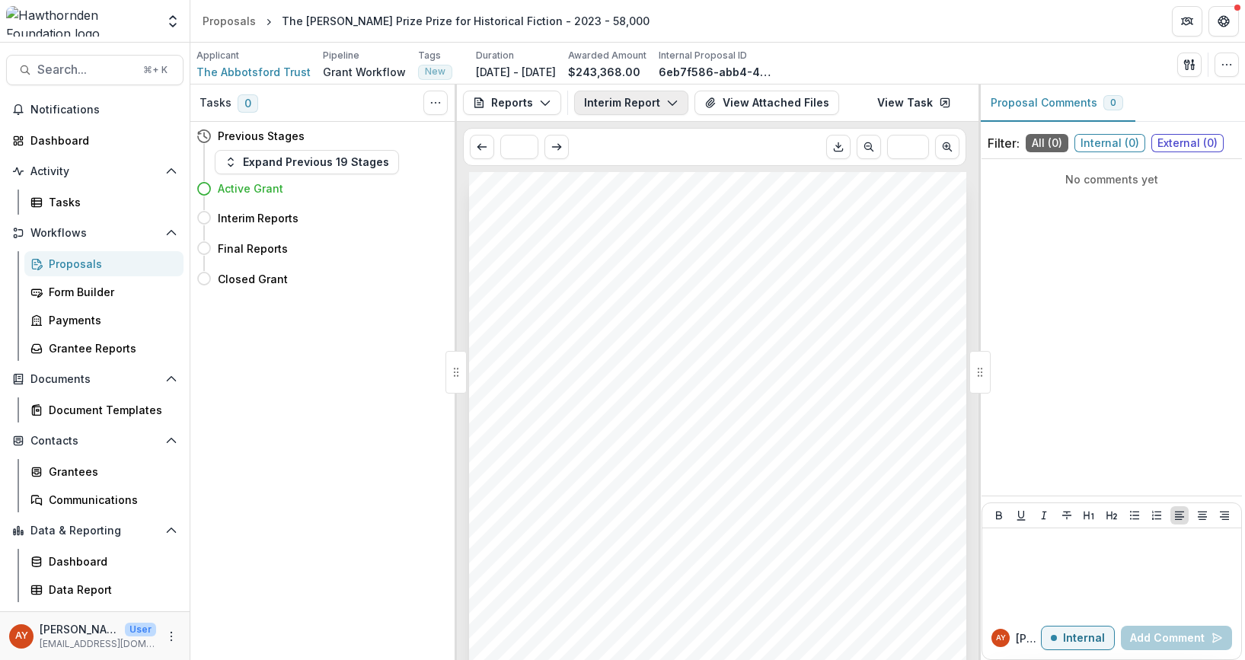
click at [666, 107] on icon "button" at bounding box center [672, 103] width 12 height 12
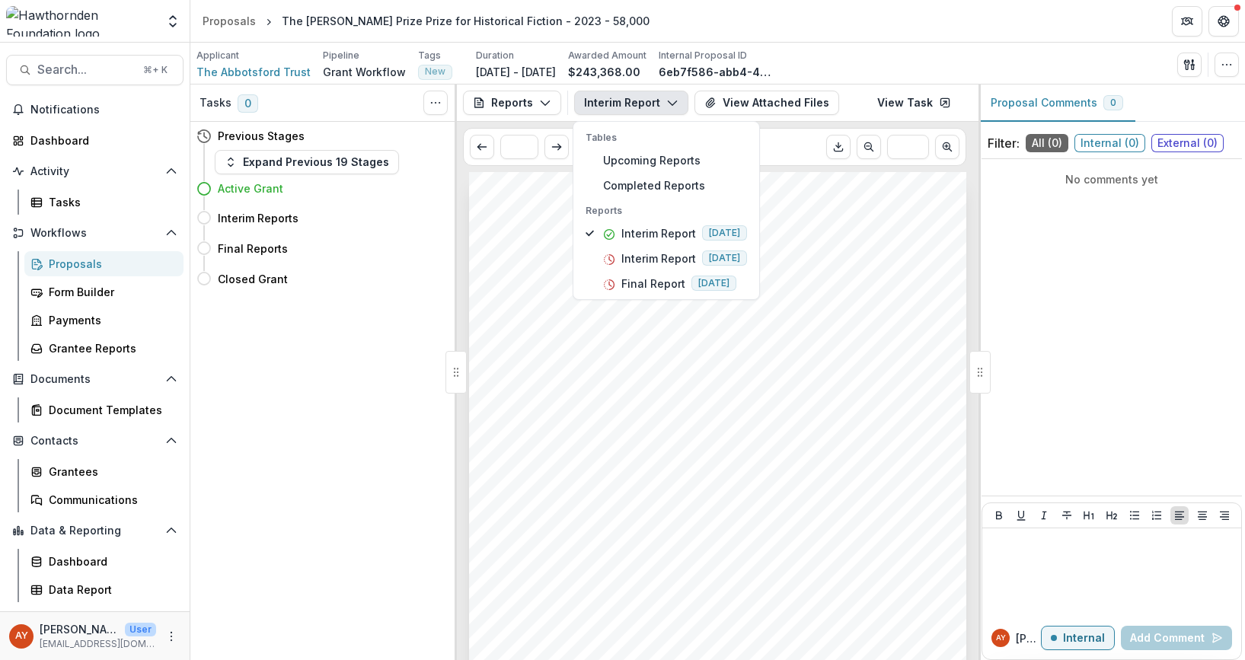
click at [875, 229] on div "Submission Responses INTERIM GRANT REPORT This interim report is meant to be a …" at bounding box center [717, 523] width 497 height 703
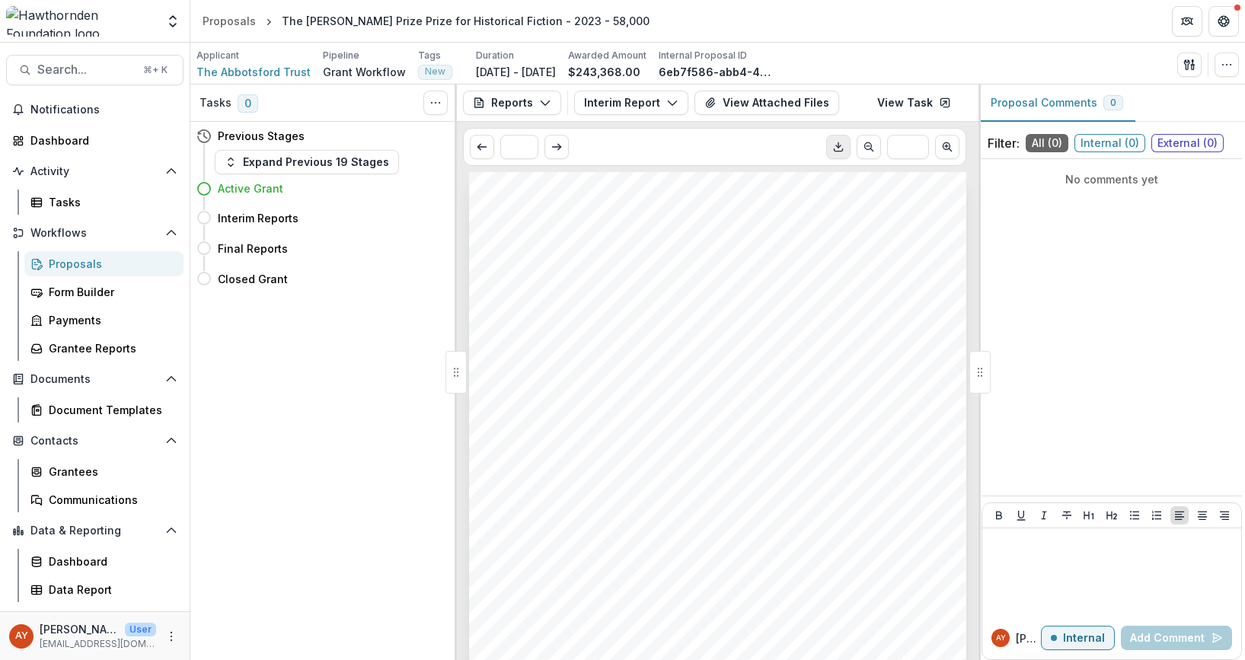
click at [830, 141] on button "Download PDF" at bounding box center [838, 147] width 24 height 24
click at [923, 99] on link "View Task" at bounding box center [914, 103] width 92 height 24
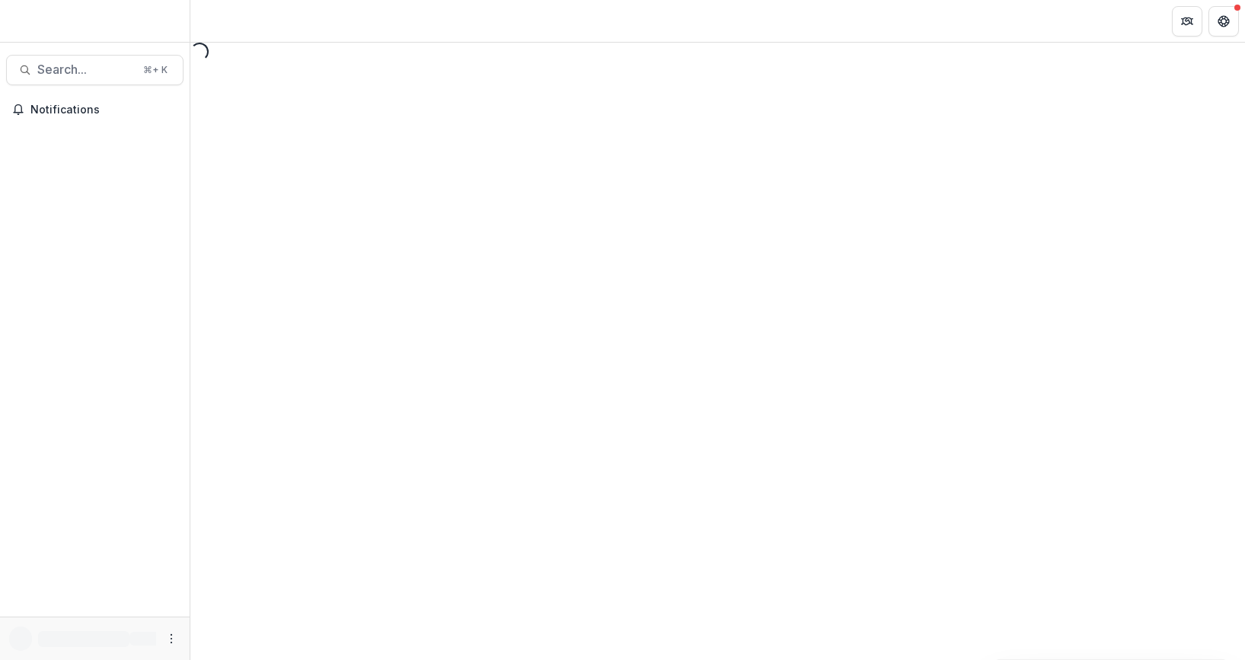
select select "********"
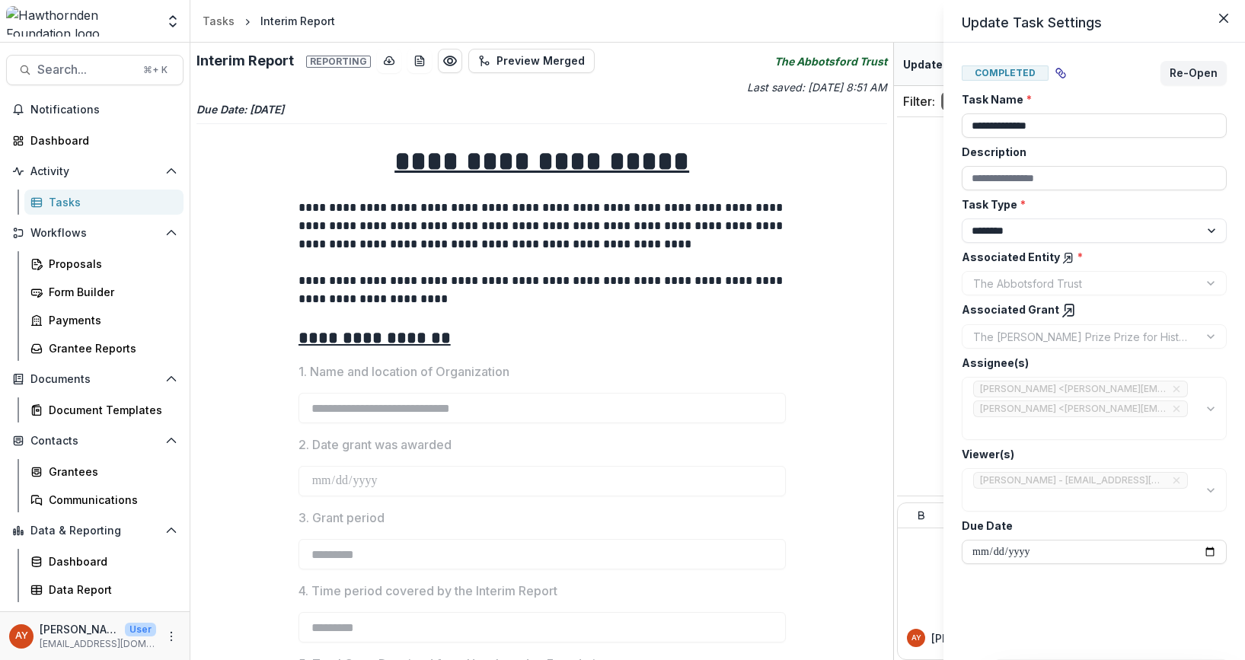
click at [514, 59] on div "**********" at bounding box center [622, 330] width 1245 height 660
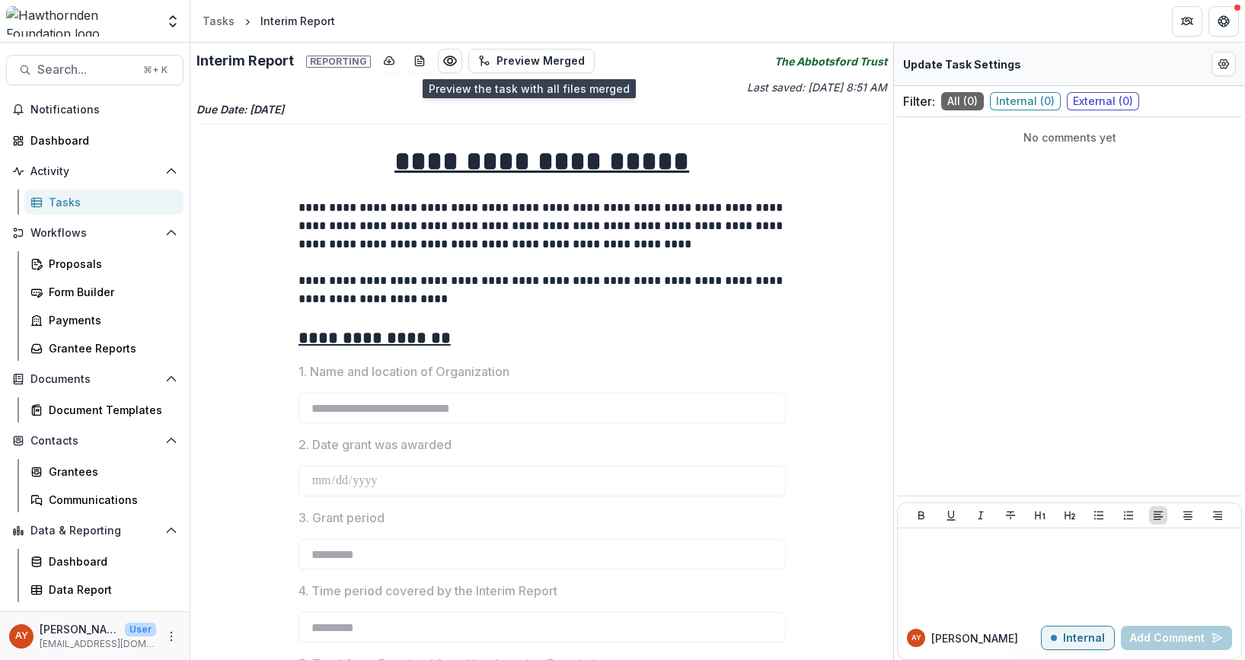
click at [514, 59] on button "Preview Merged" at bounding box center [531, 61] width 126 height 24
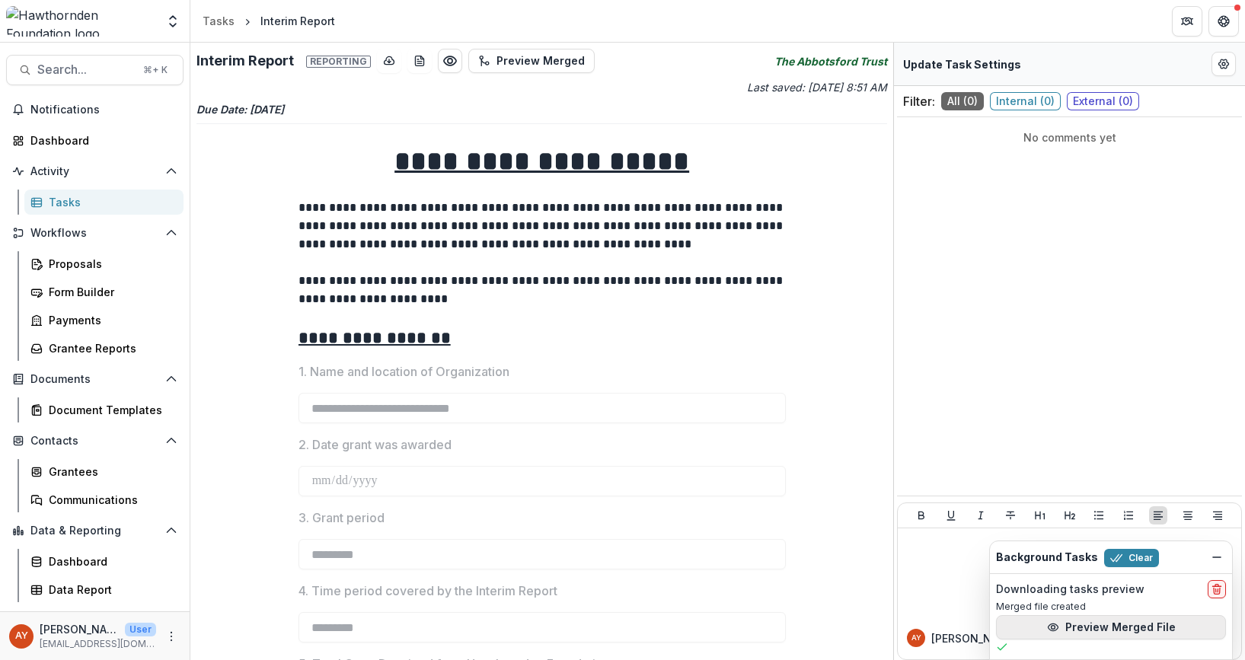
click at [1077, 621] on button "Preview Merged File" at bounding box center [1111, 627] width 230 height 24
click at [104, 264] on div "Proposals" at bounding box center [110, 264] width 123 height 16
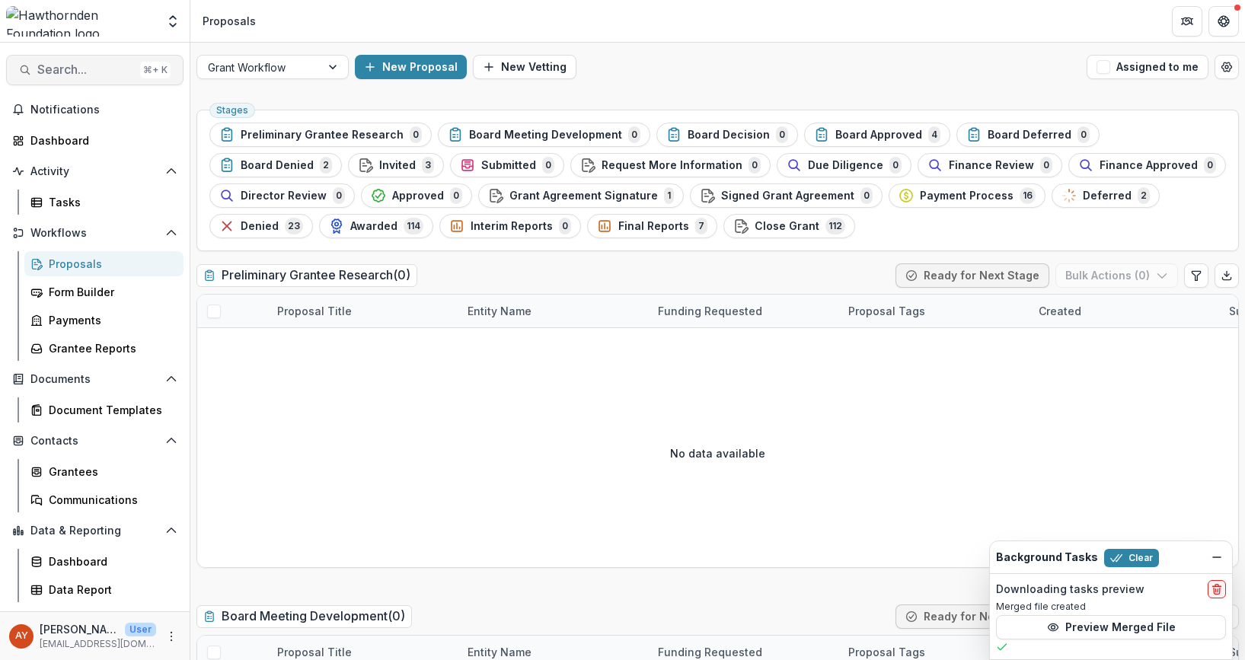
click at [74, 56] on button "Search... ⌘ + K" at bounding box center [94, 70] width 177 height 30
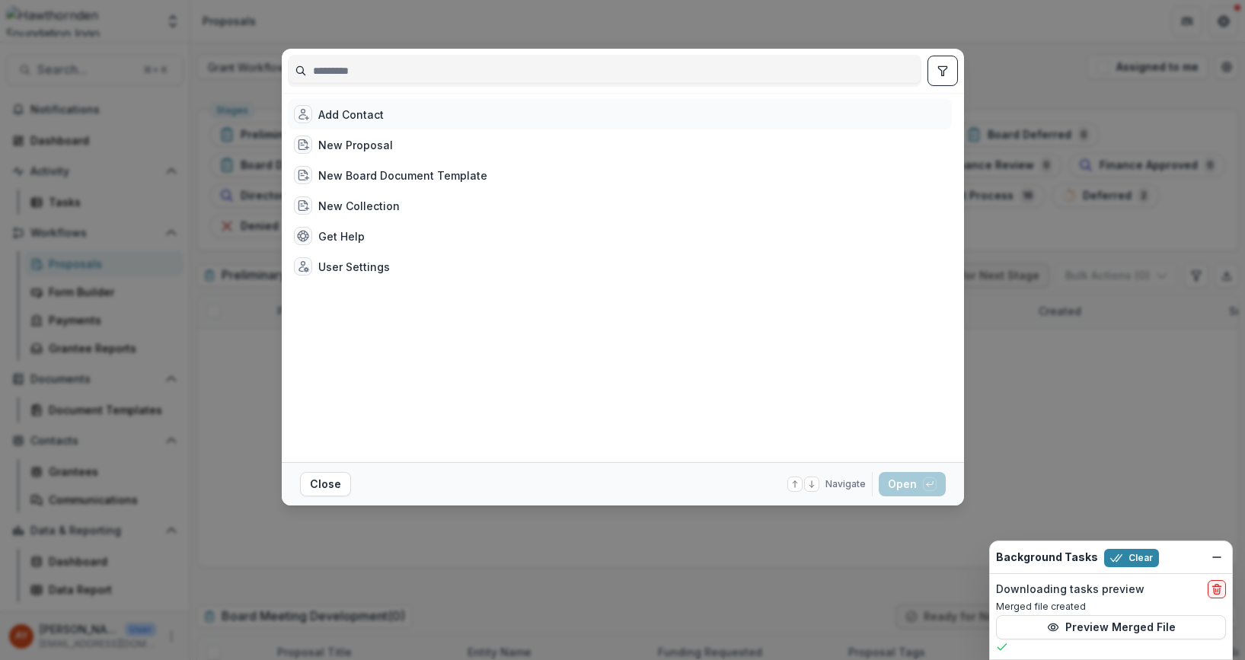
type input "*"
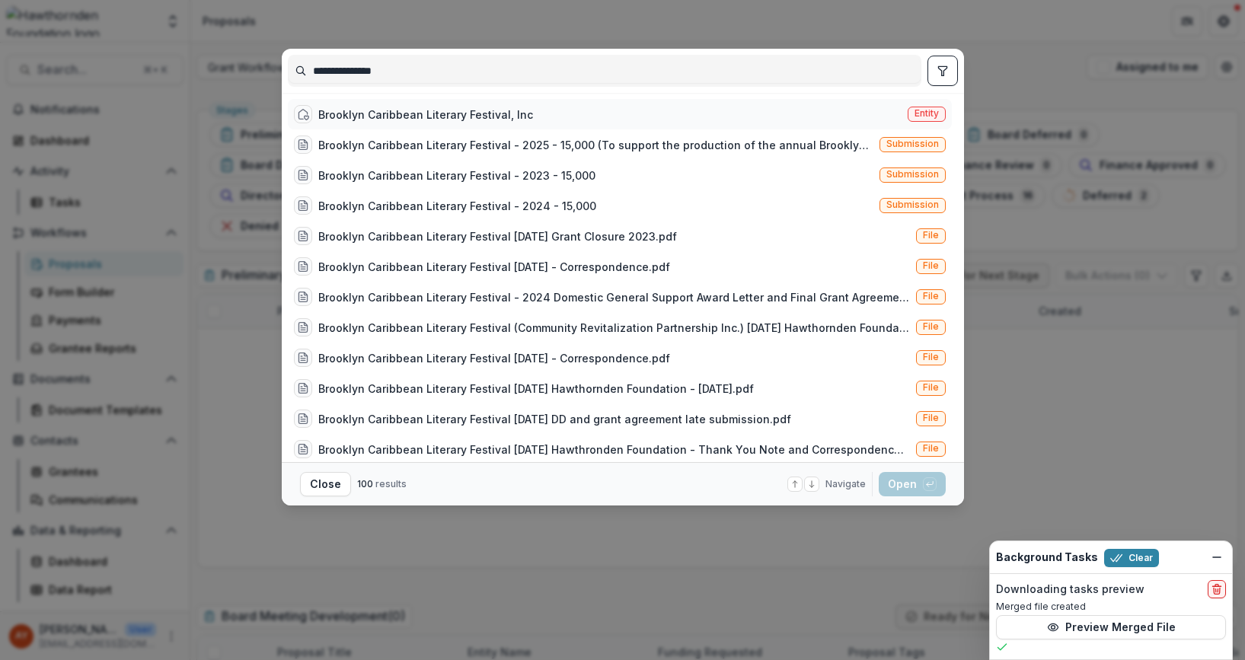
type input "**********"
click at [604, 102] on div "Brooklyn Caribbean Literary Festival, Inc Entity" at bounding box center [620, 114] width 664 height 30
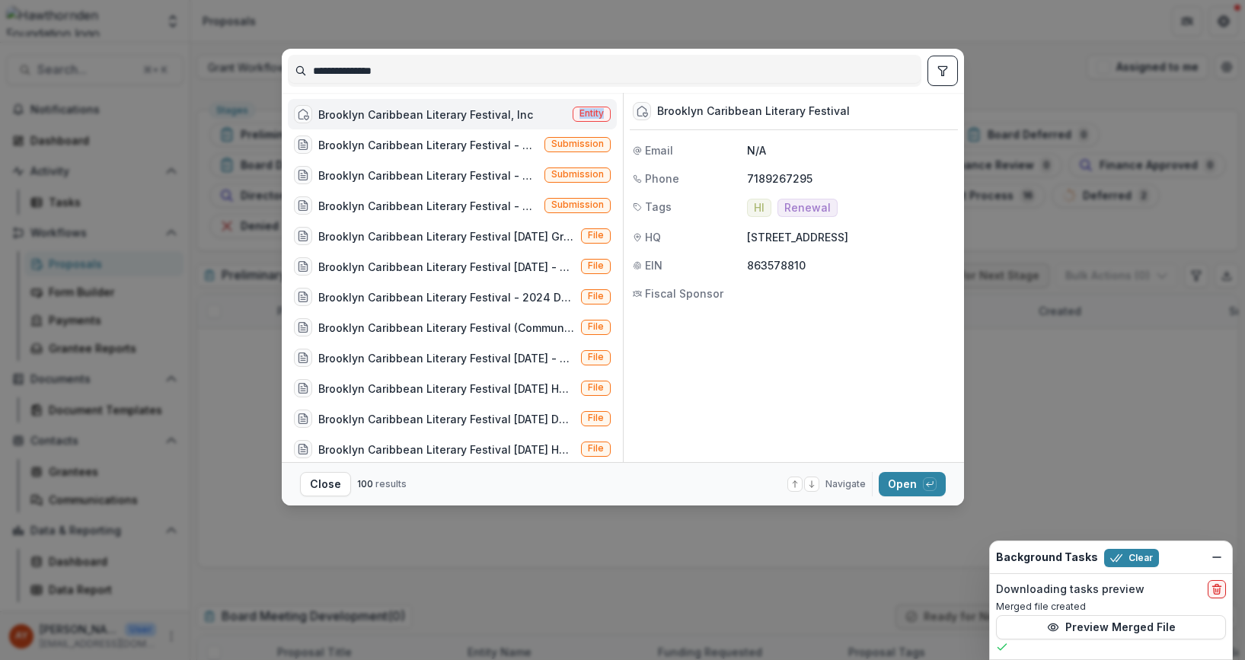
click at [604, 102] on div "Brooklyn Caribbean Literary Festival, Inc Entity" at bounding box center [452, 114] width 329 height 30
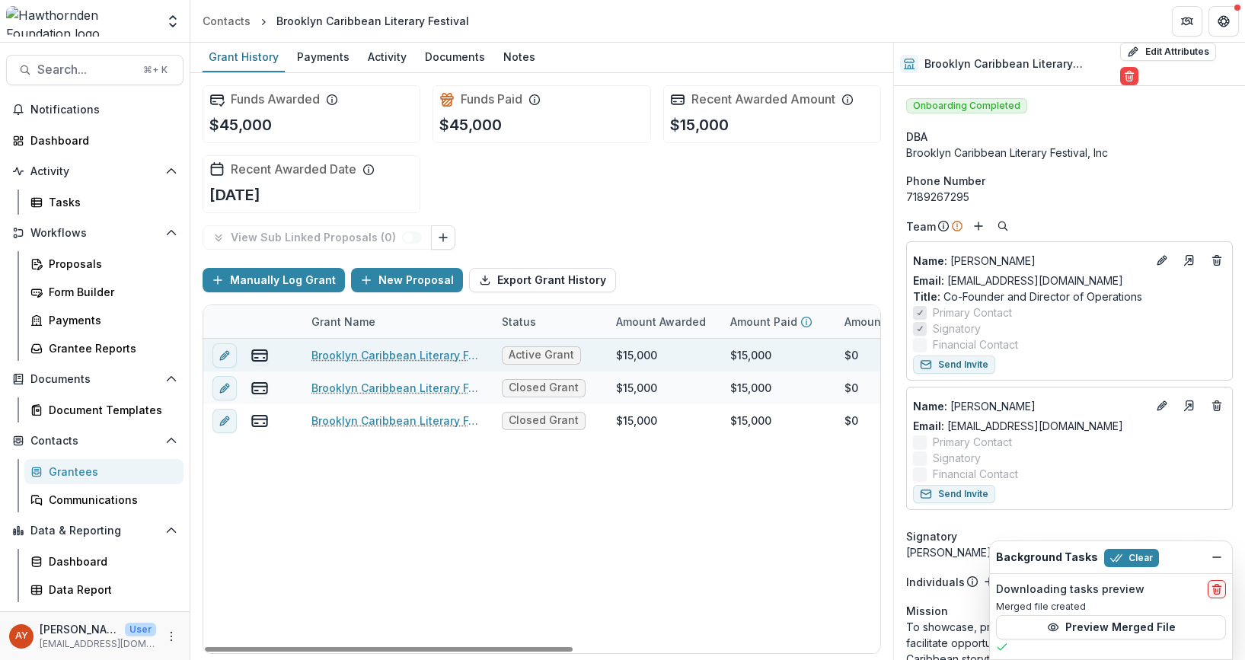
click at [449, 352] on link "Brooklyn Caribbean Literary Festival - 2025 - 15,000" at bounding box center [397, 355] width 172 height 16
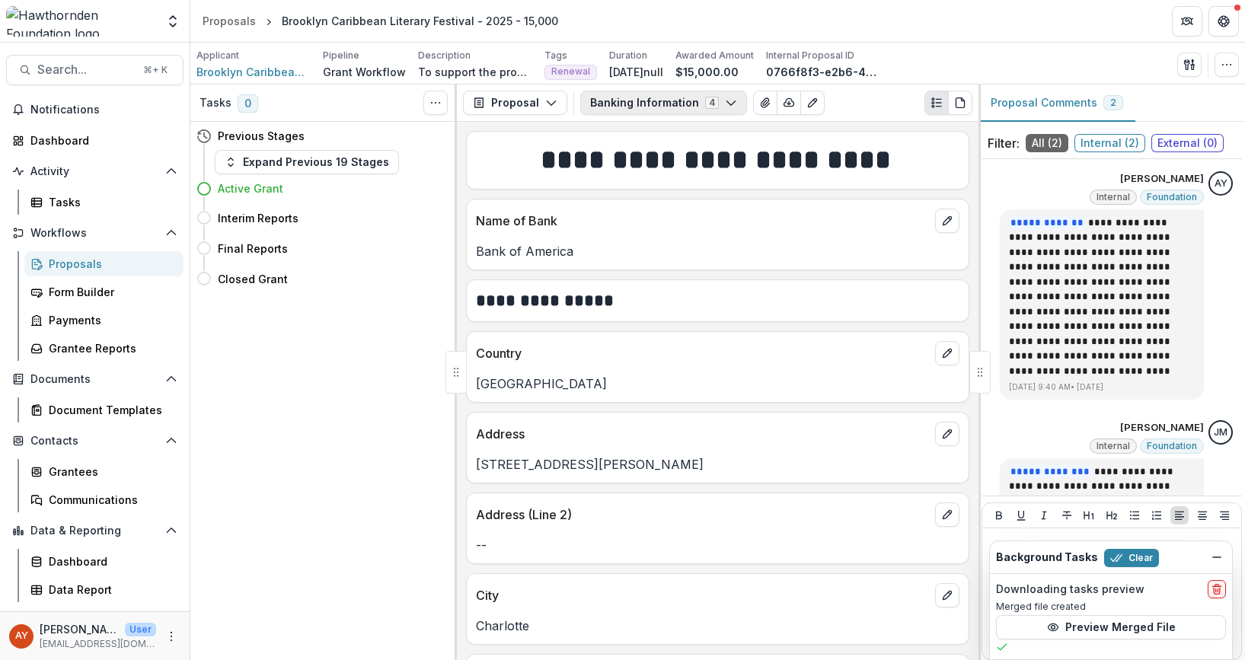
click at [696, 110] on button "Banking Information 4" at bounding box center [663, 103] width 167 height 24
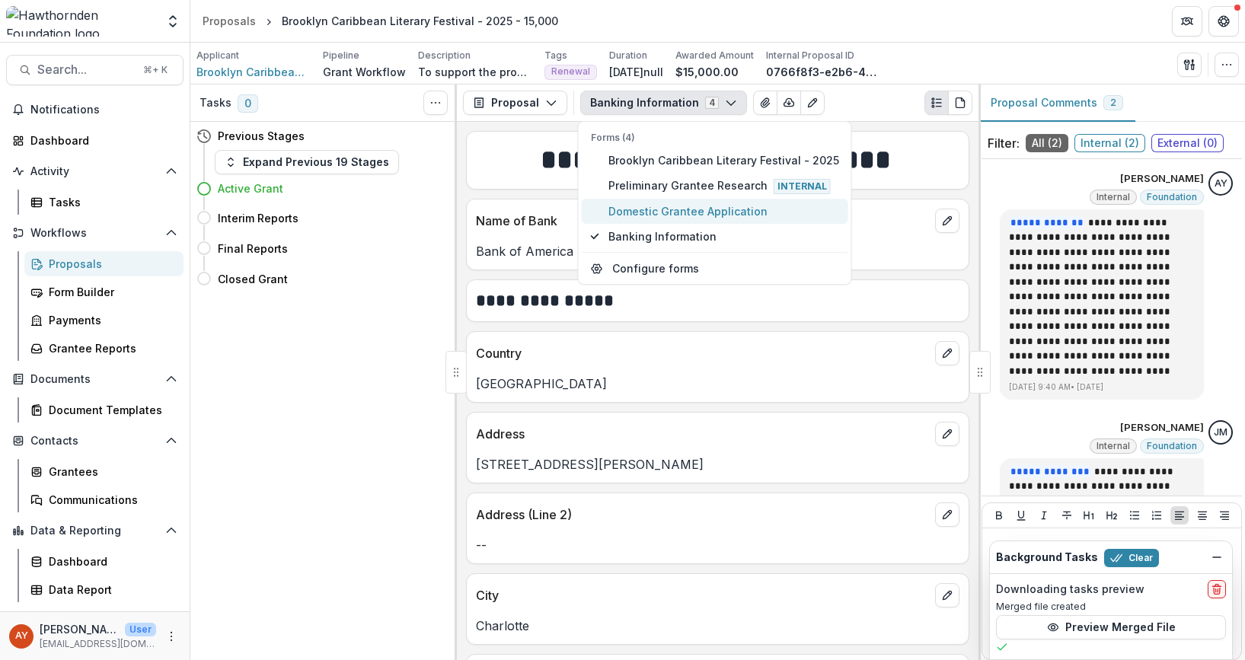
click at [690, 205] on span "Domestic Grantee Application" at bounding box center [723, 211] width 231 height 16
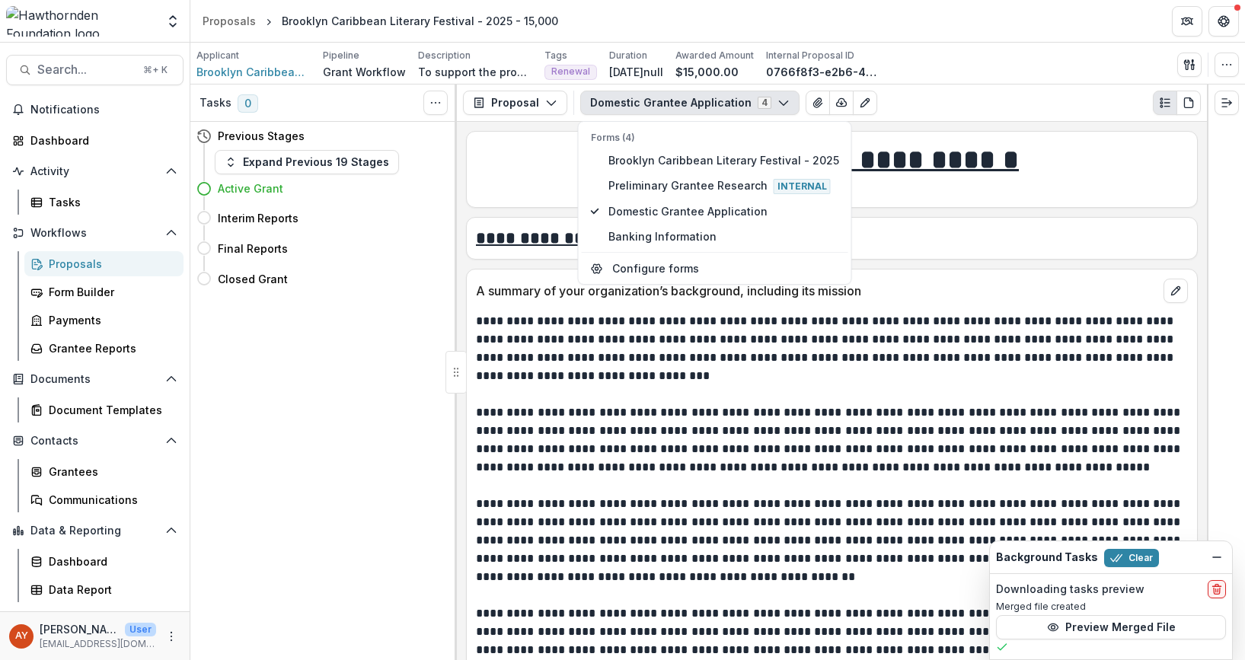
click at [1090, 195] on p at bounding box center [832, 189] width 712 height 18
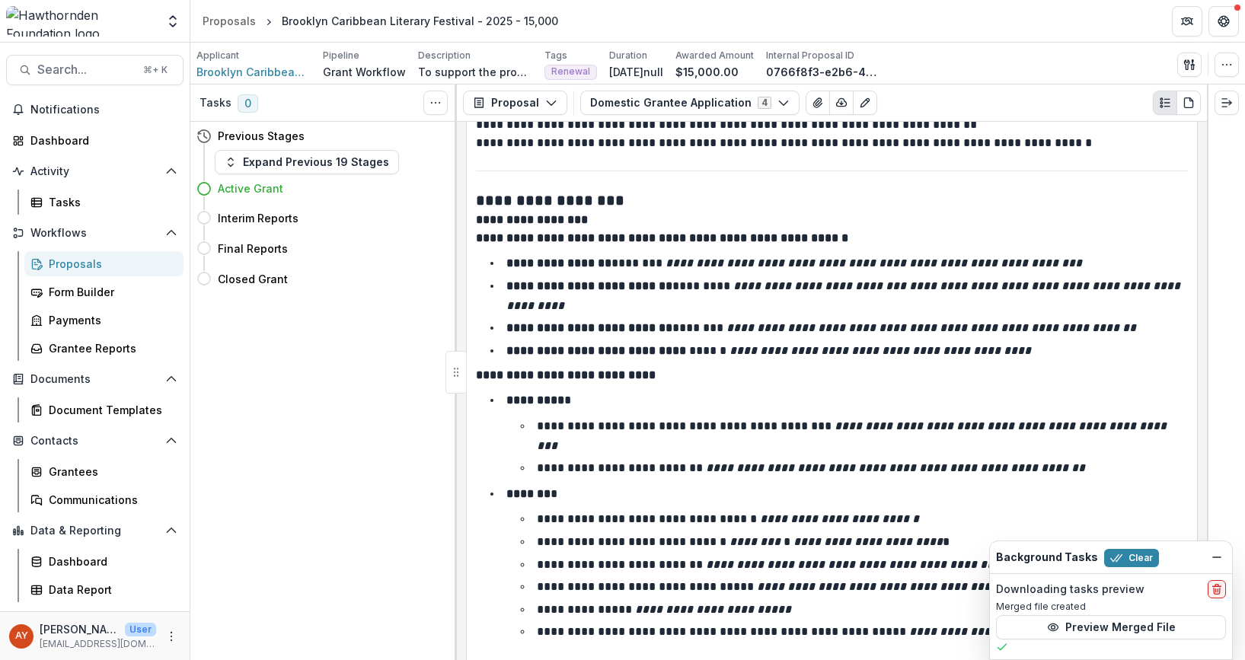
scroll to position [2990, 0]
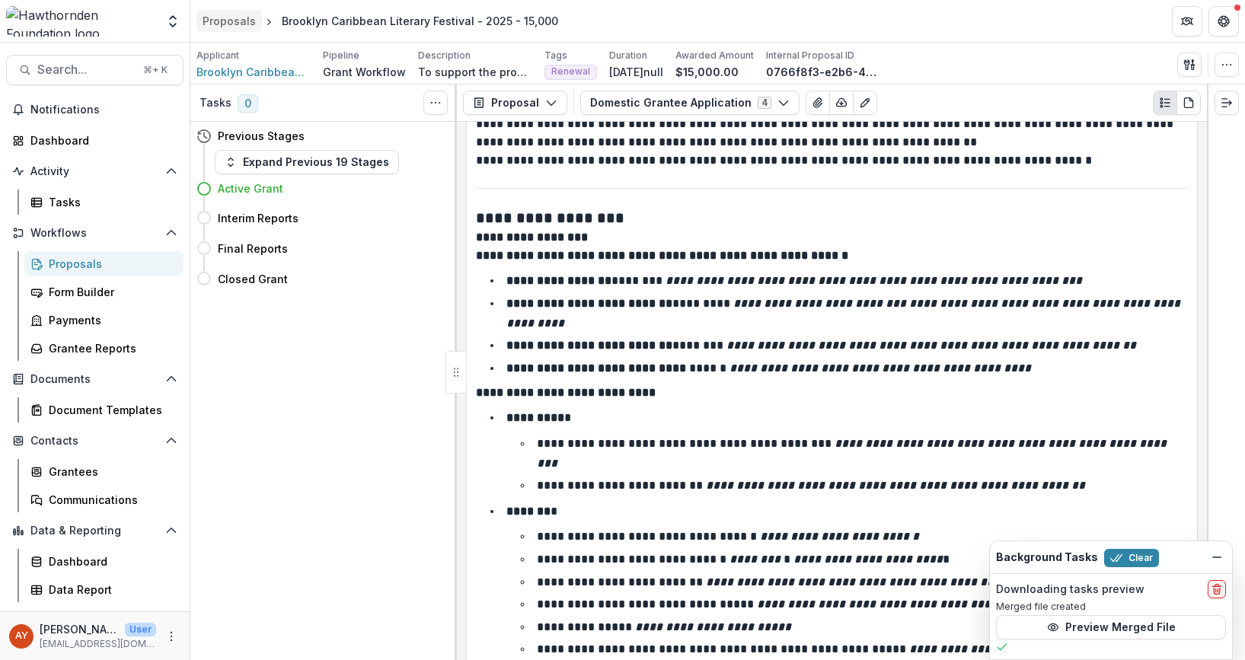
click at [251, 18] on div "Proposals" at bounding box center [228, 21] width 53 height 16
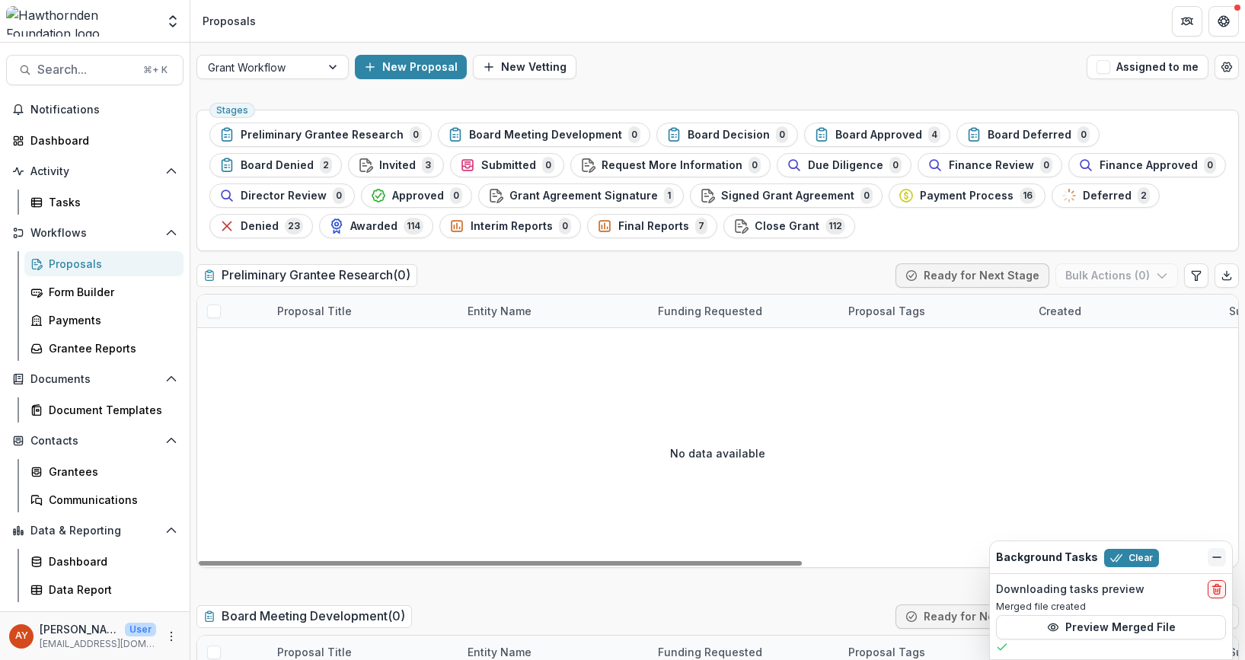
click at [1223, 559] on button "Dismiss" at bounding box center [1216, 557] width 18 height 18
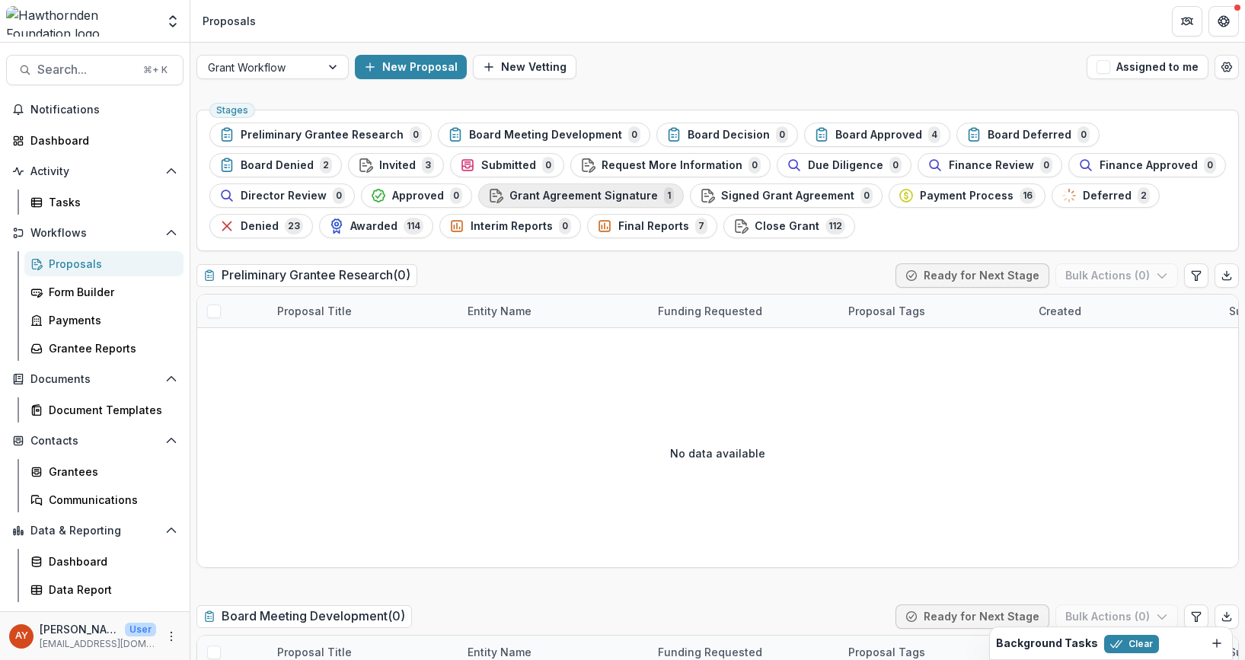
click at [509, 193] on span "Grant Agreement Signature" at bounding box center [583, 196] width 148 height 13
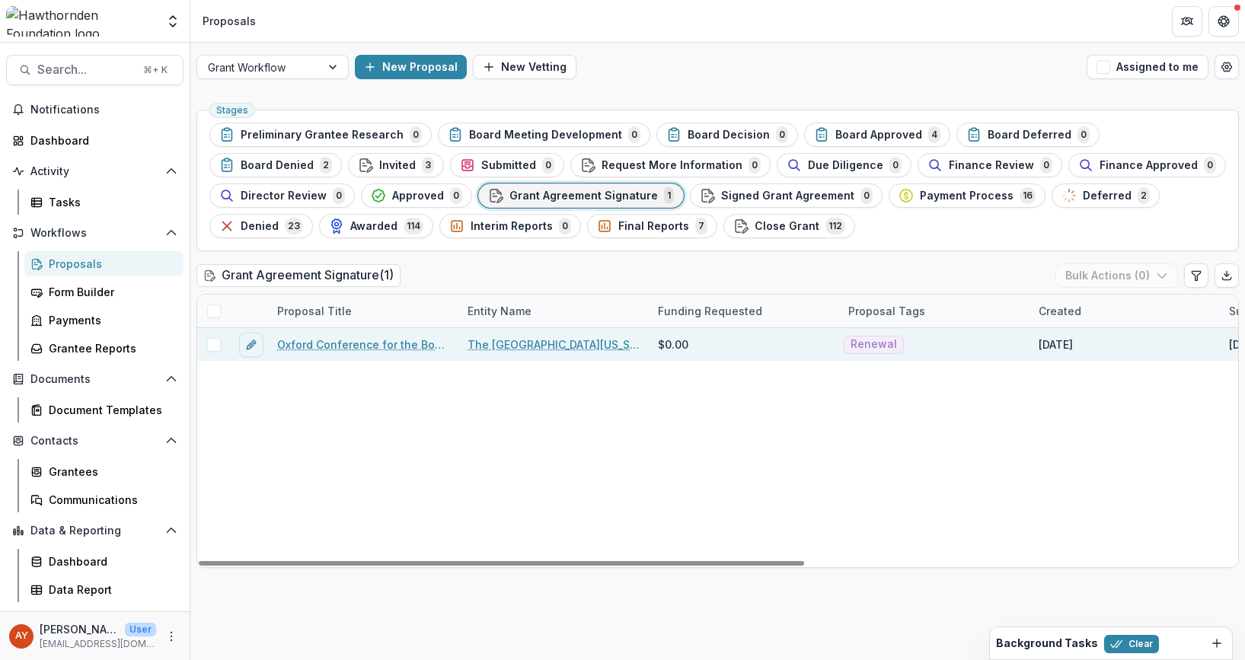
click at [413, 348] on link "Oxford Conference for the Book - 2025 - 15,000" at bounding box center [363, 344] width 172 height 16
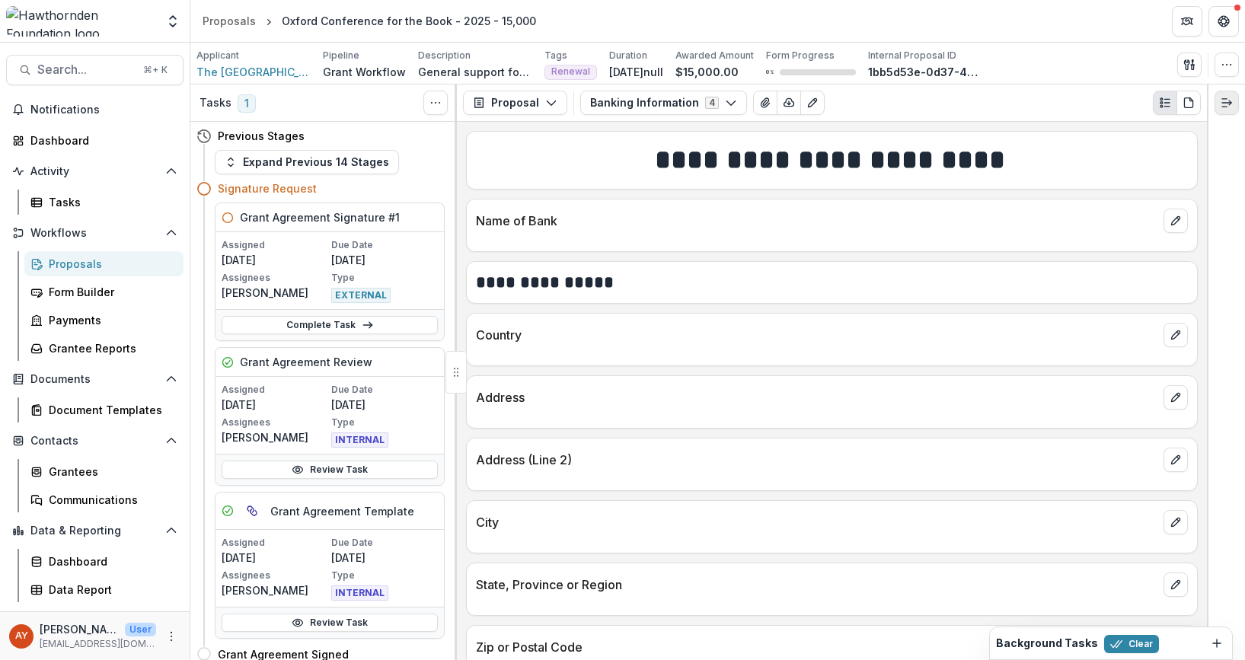
click at [1235, 99] on button "Expand right" at bounding box center [1226, 103] width 24 height 24
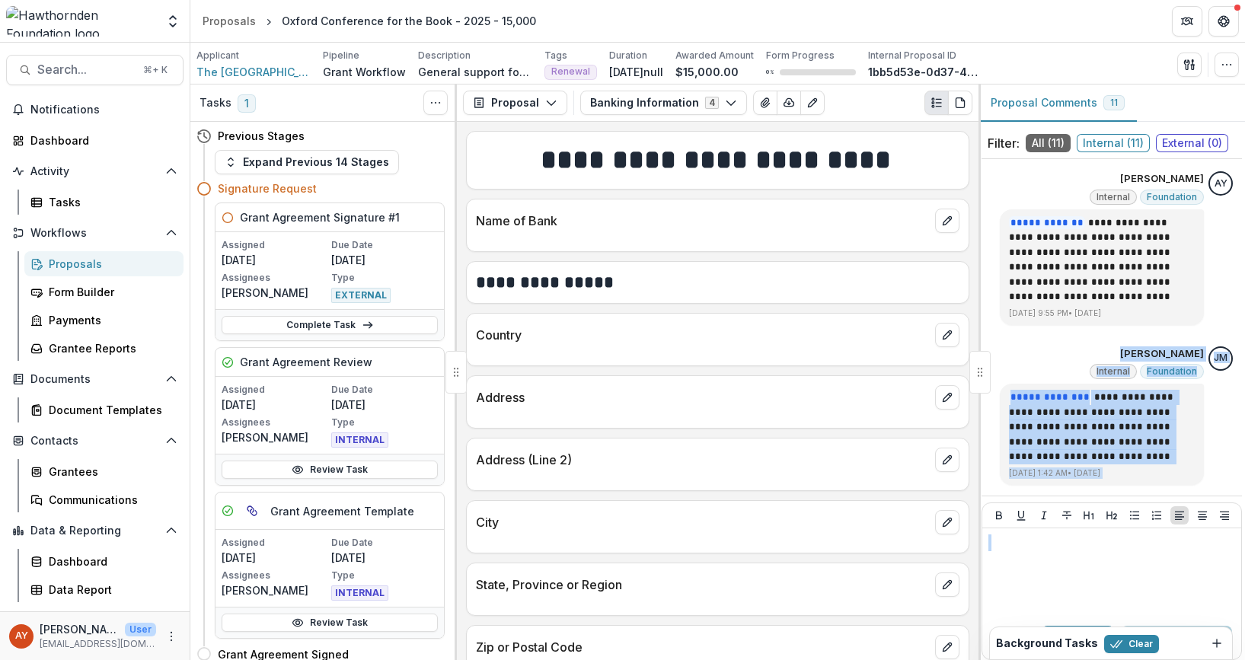
drag, startPoint x: 1238, startPoint y: 250, endPoint x: 1256, endPoint y: 621, distance: 371.9
click at [1244, 621] on html "Skip to content Team Settings Admin Settings Proposals Oxford Conference for th…" at bounding box center [622, 330] width 1245 height 660
click at [330, 320] on link "Complete Task" at bounding box center [330, 325] width 216 height 18
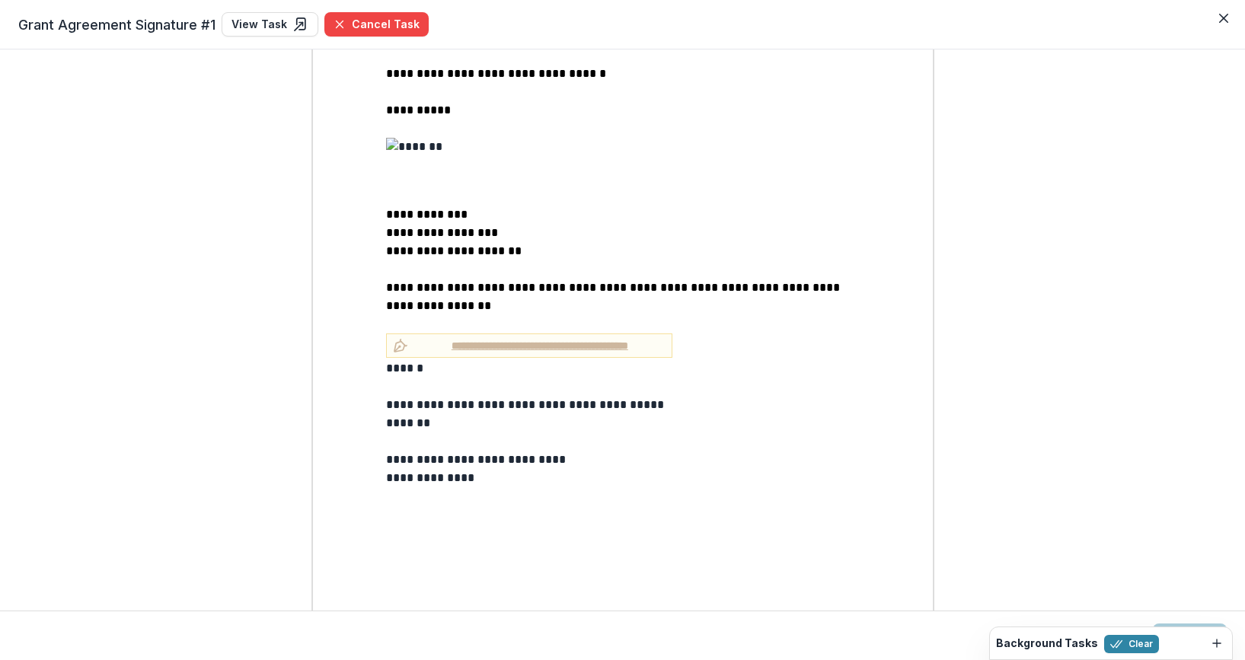
scroll to position [987, 0]
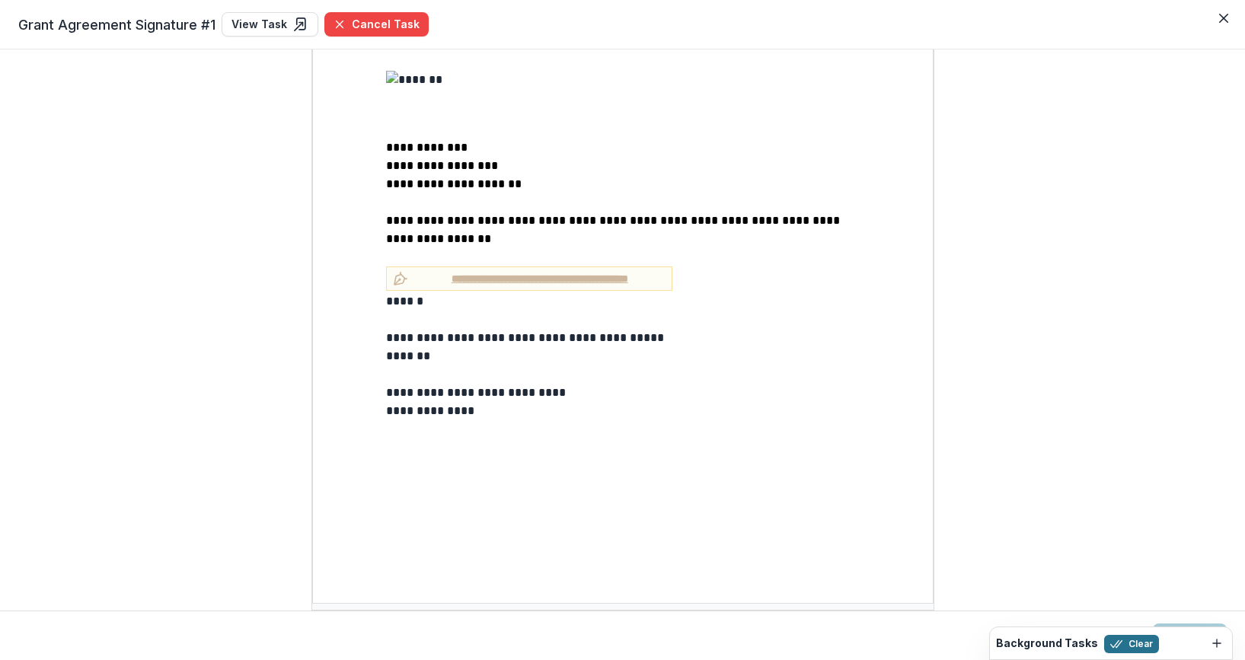
click at [1124, 644] on button "Clear" at bounding box center [1131, 644] width 55 height 18
click at [1124, 632] on button "Close" at bounding box center [1121, 635] width 49 height 24
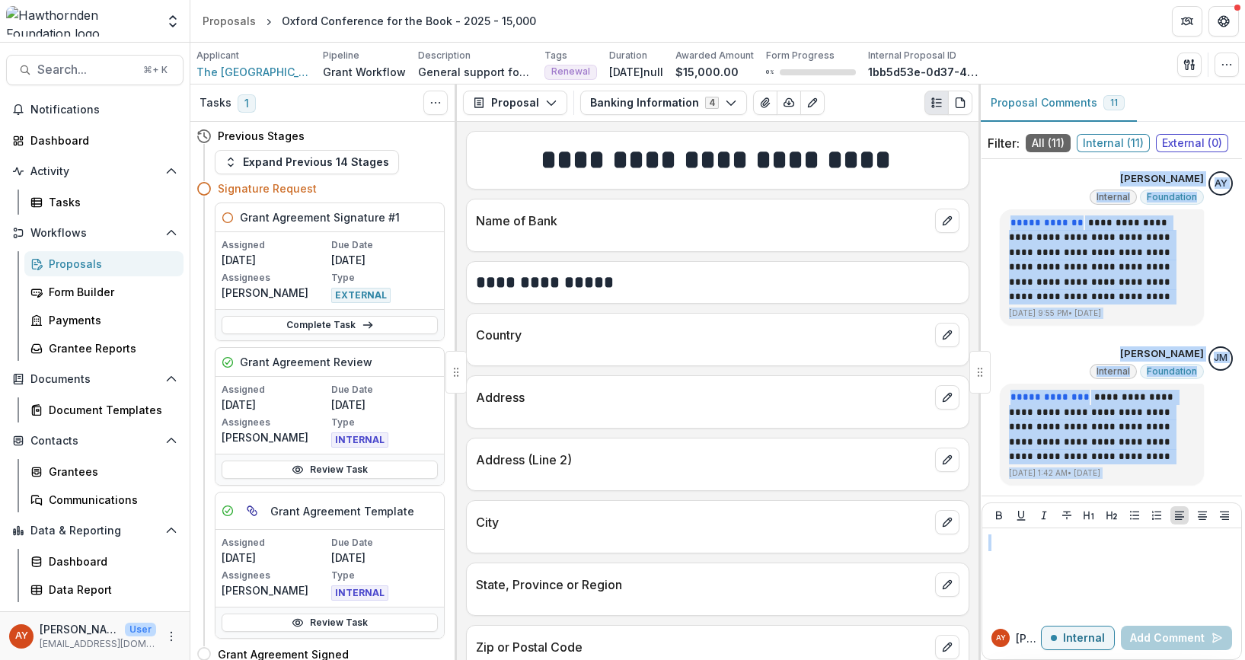
click at [112, 266] on div "Proposals" at bounding box center [110, 264] width 123 height 16
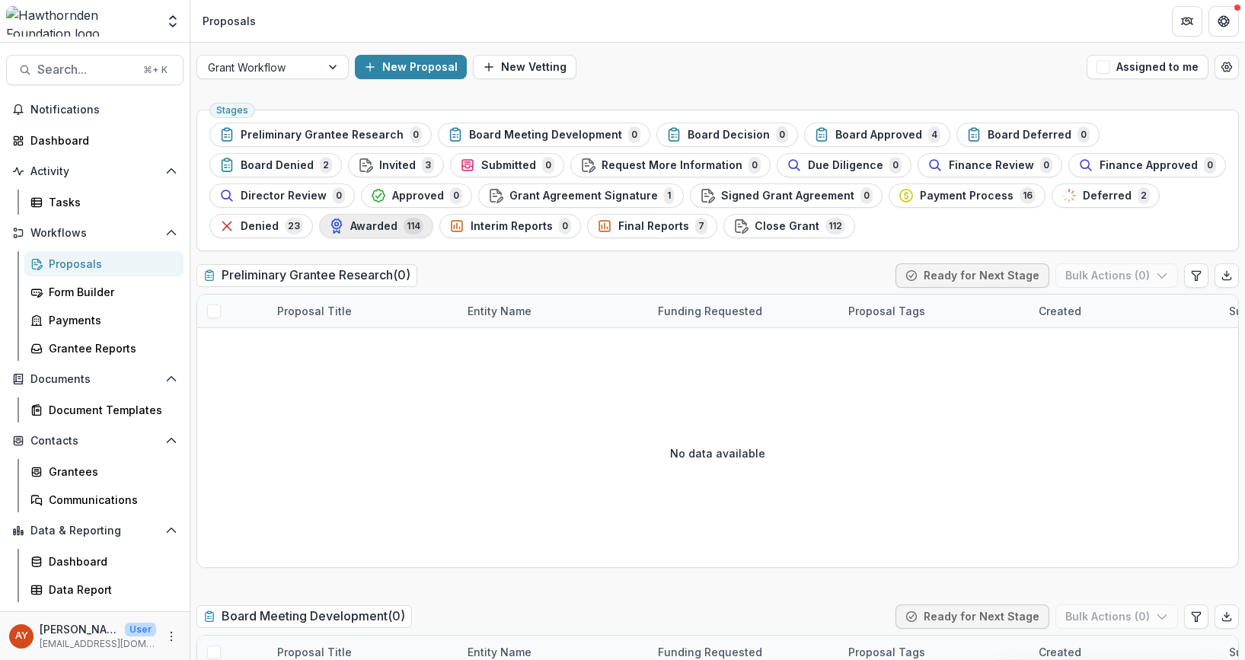
click at [423, 218] on div "Awarded 114" at bounding box center [376, 226] width 94 height 17
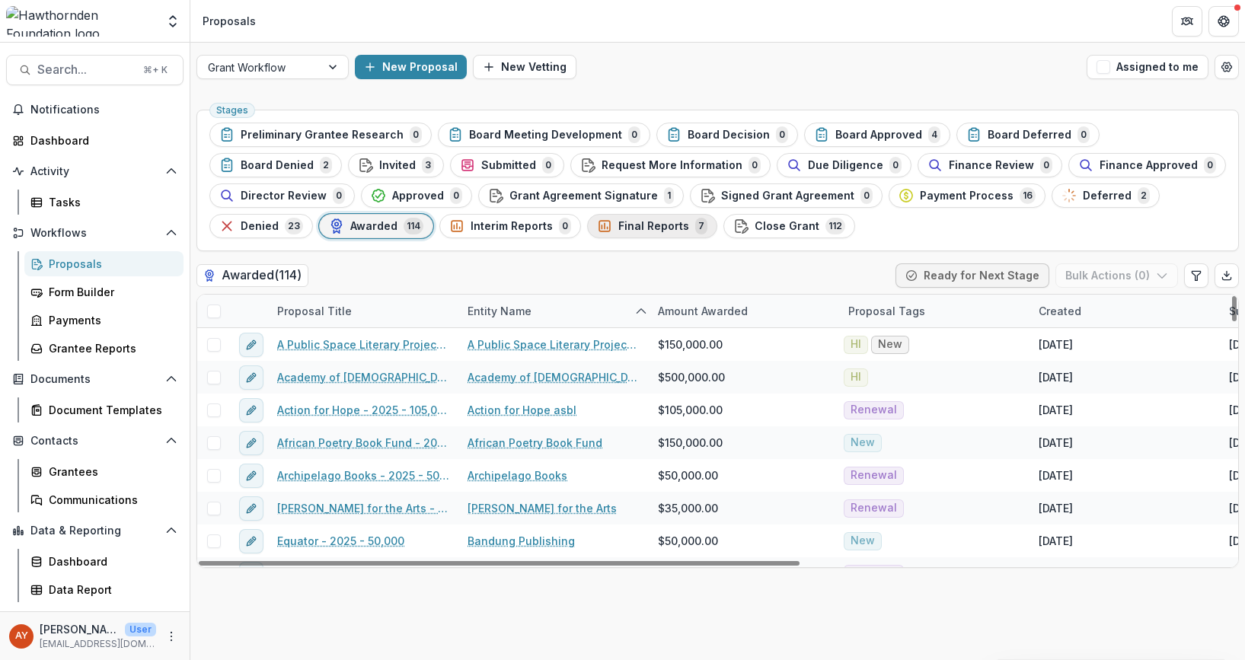
click at [597, 234] on div "Final Reports 7" at bounding box center [652, 226] width 110 height 17
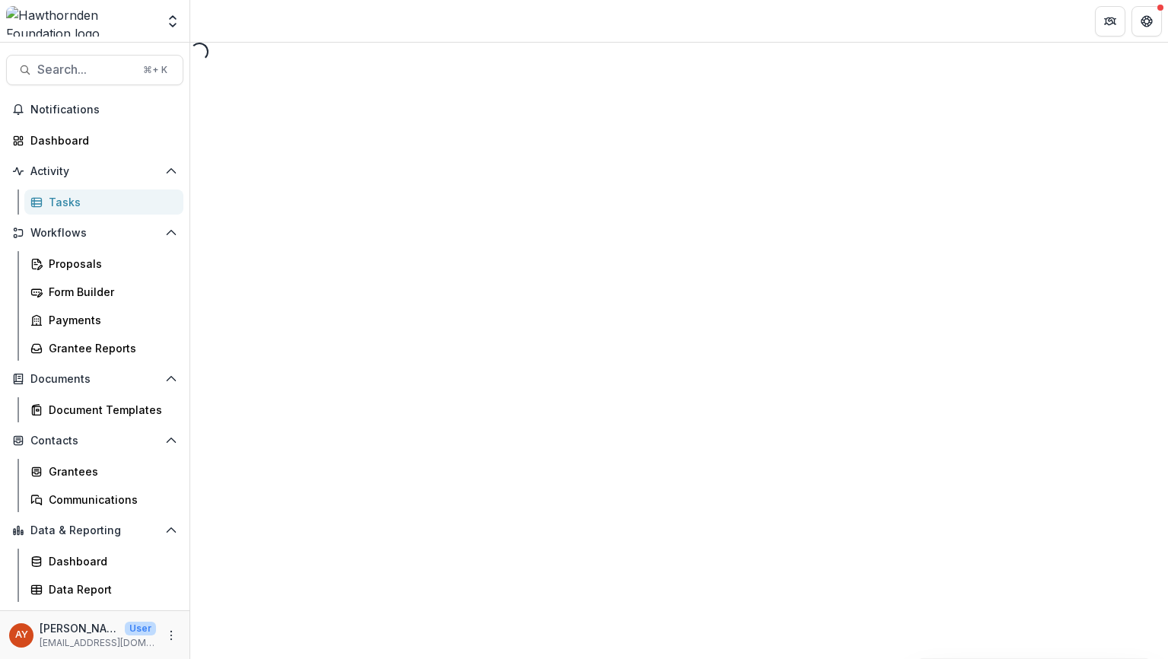
select select "********"
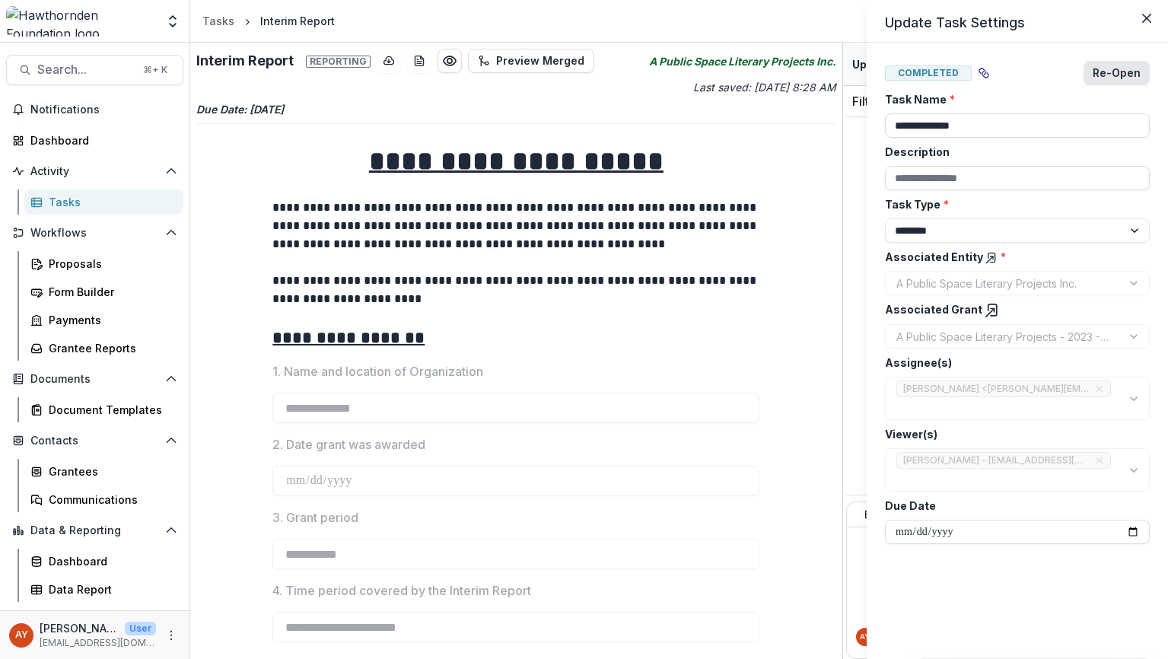
click at [1096, 71] on button "Re-Open" at bounding box center [1117, 73] width 66 height 24
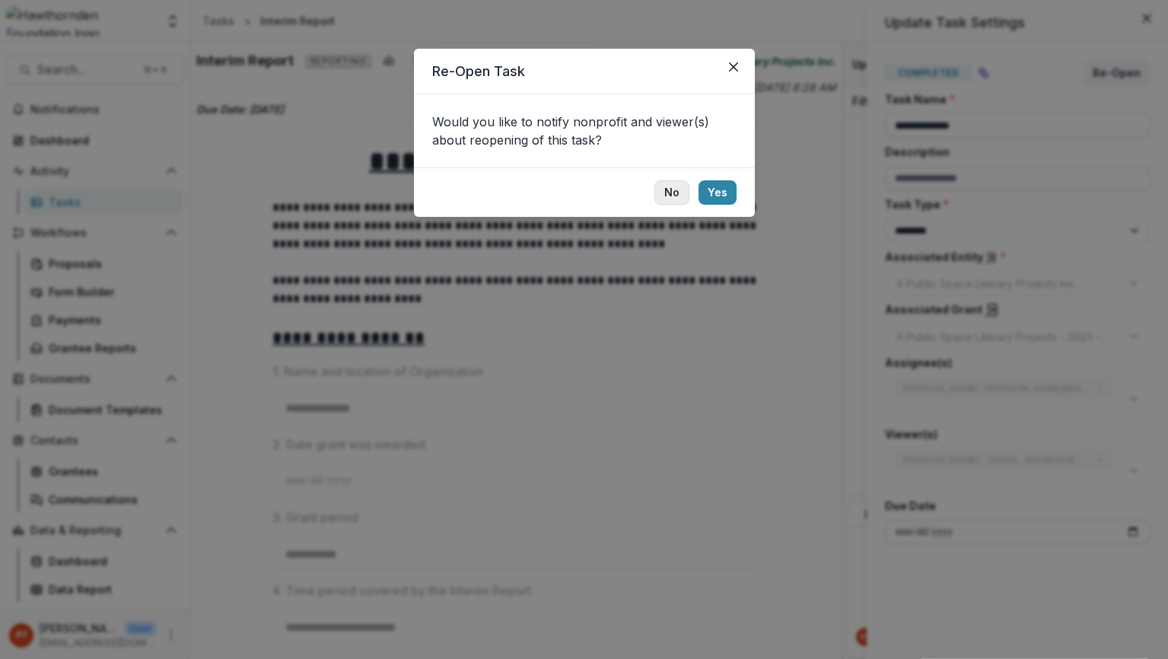
click at [662, 190] on button "No" at bounding box center [672, 192] width 35 height 24
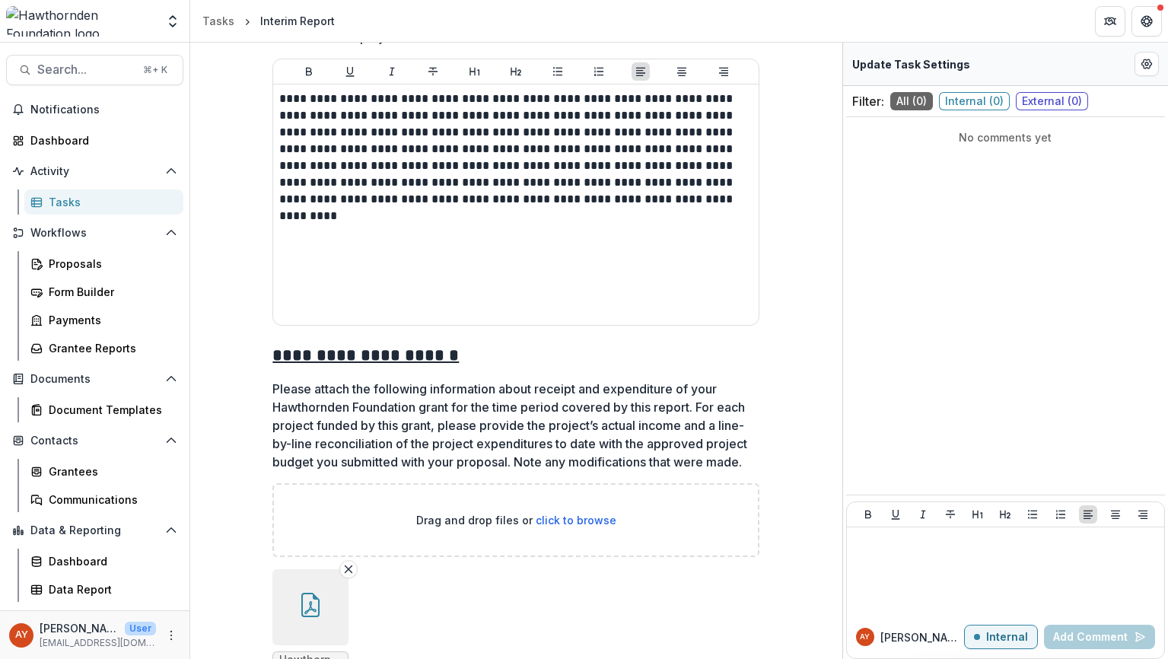
scroll to position [2363, 0]
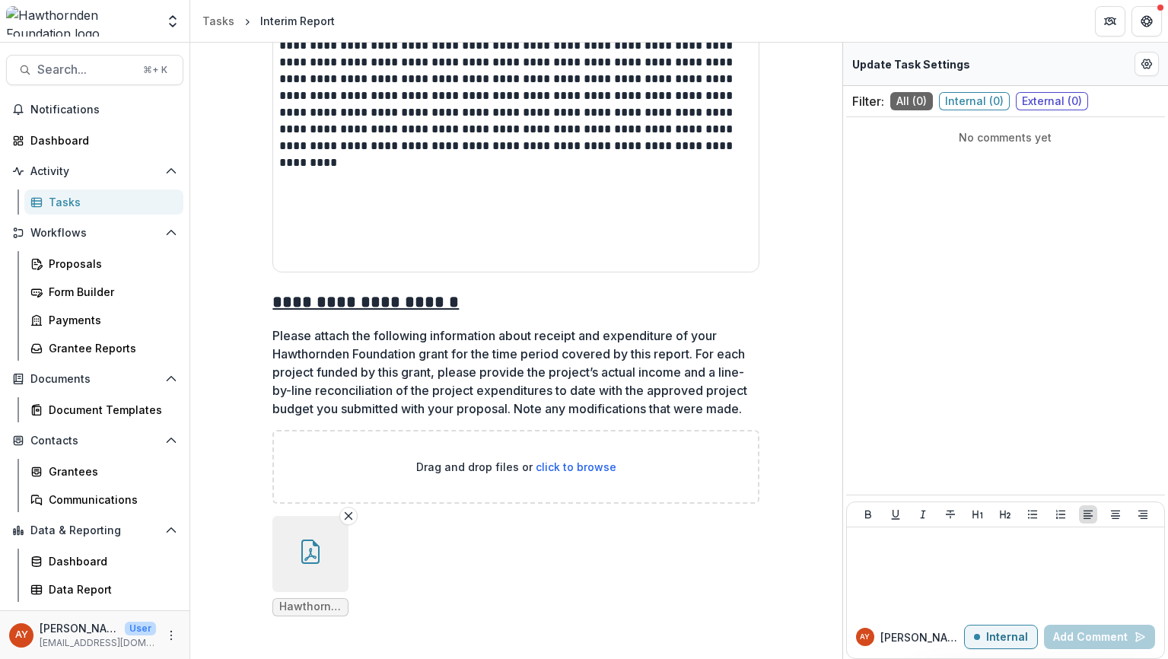
click at [288, 551] on button "button" at bounding box center [311, 554] width 76 height 76
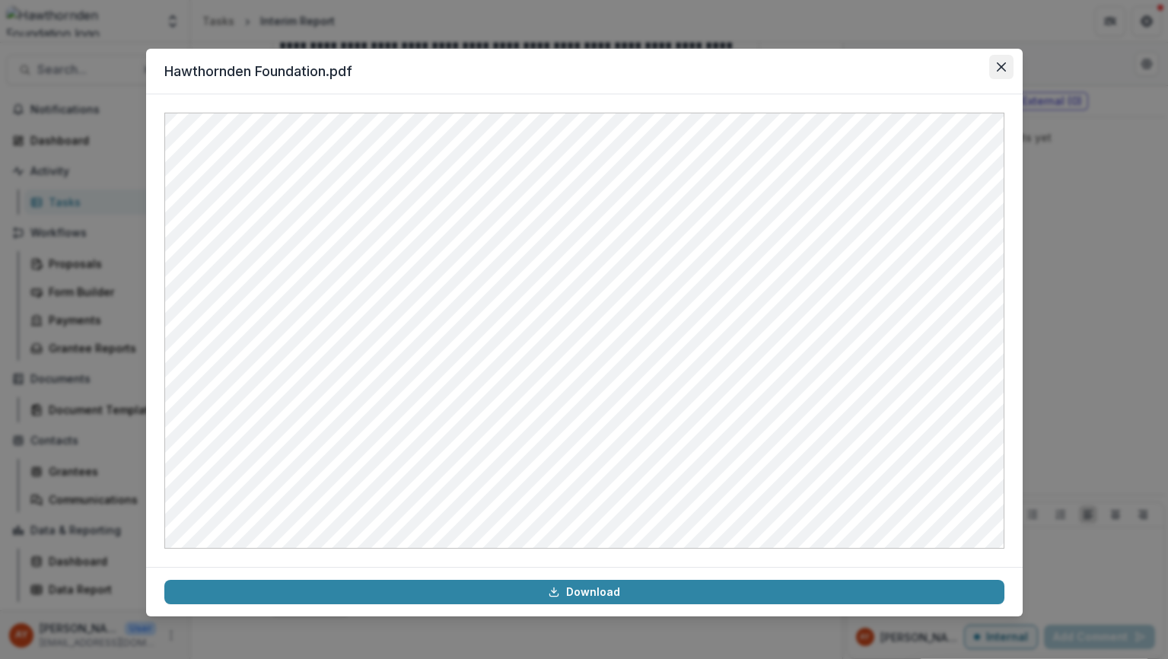
click at [1003, 75] on button "Close" at bounding box center [1002, 67] width 24 height 24
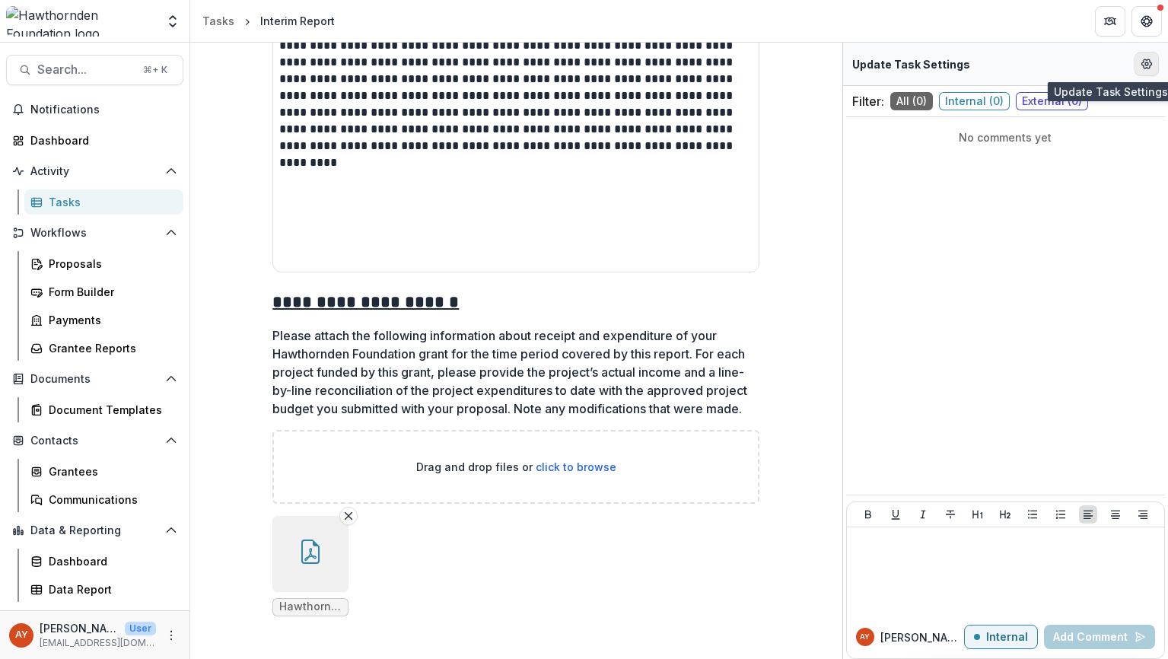
click at [1138, 64] on button "Edit Form Settings" at bounding box center [1147, 64] width 24 height 24
select select "********"
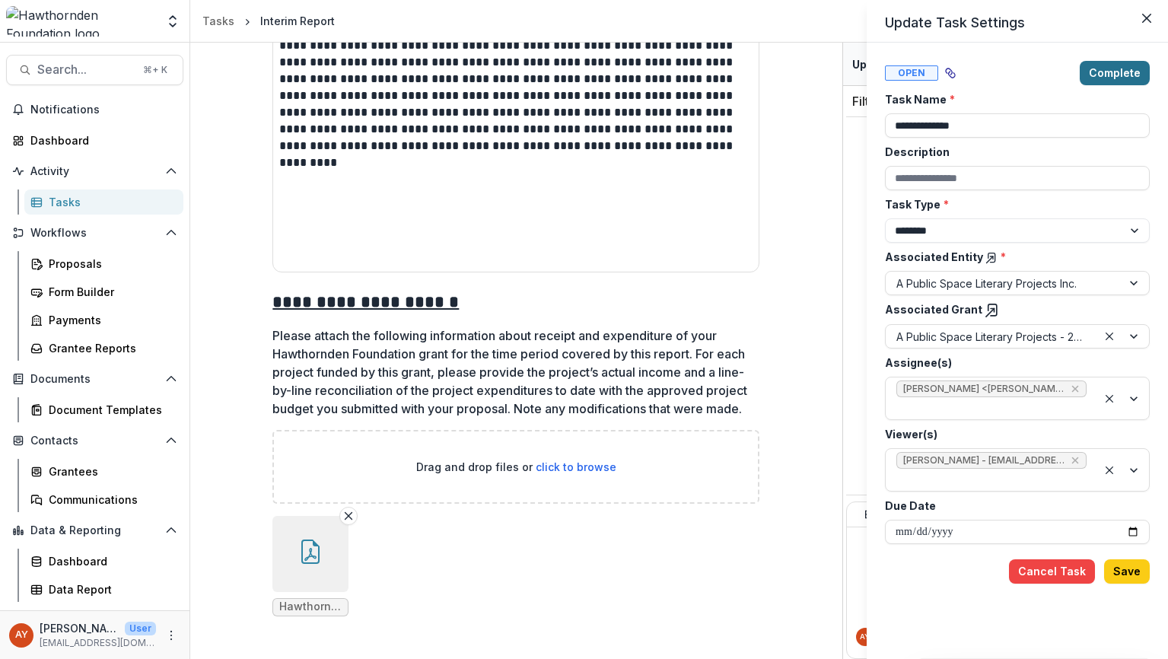
click at [1136, 67] on button "Complete" at bounding box center [1115, 73] width 70 height 24
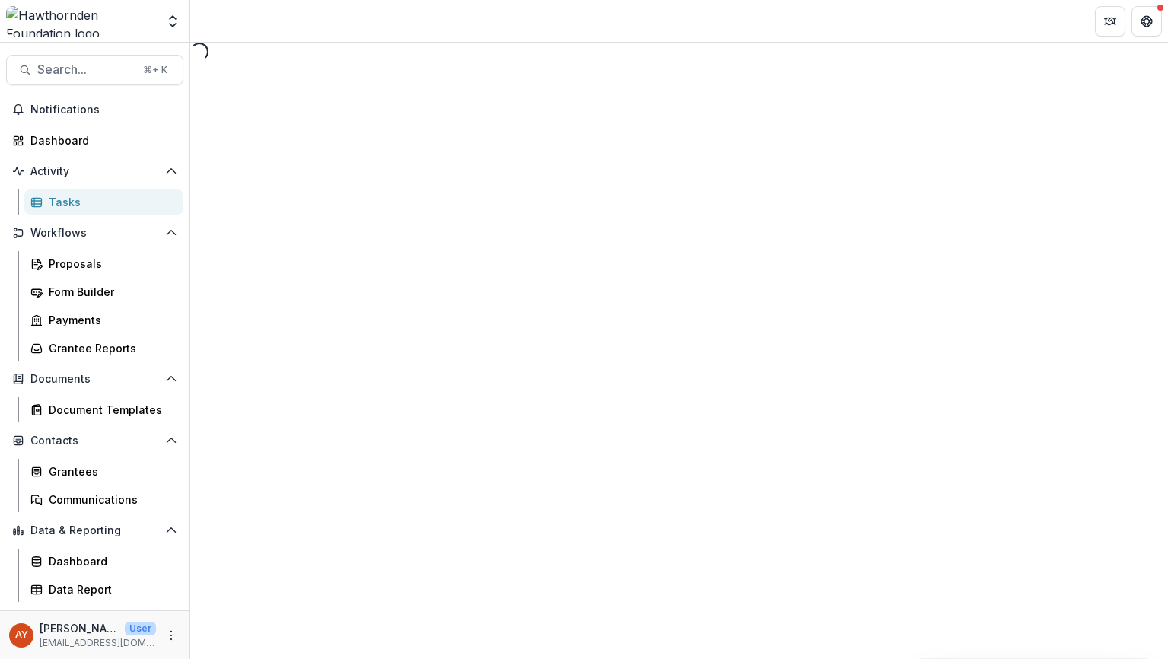
select select "********"
